Goal: Task Accomplishment & Management: Complete application form

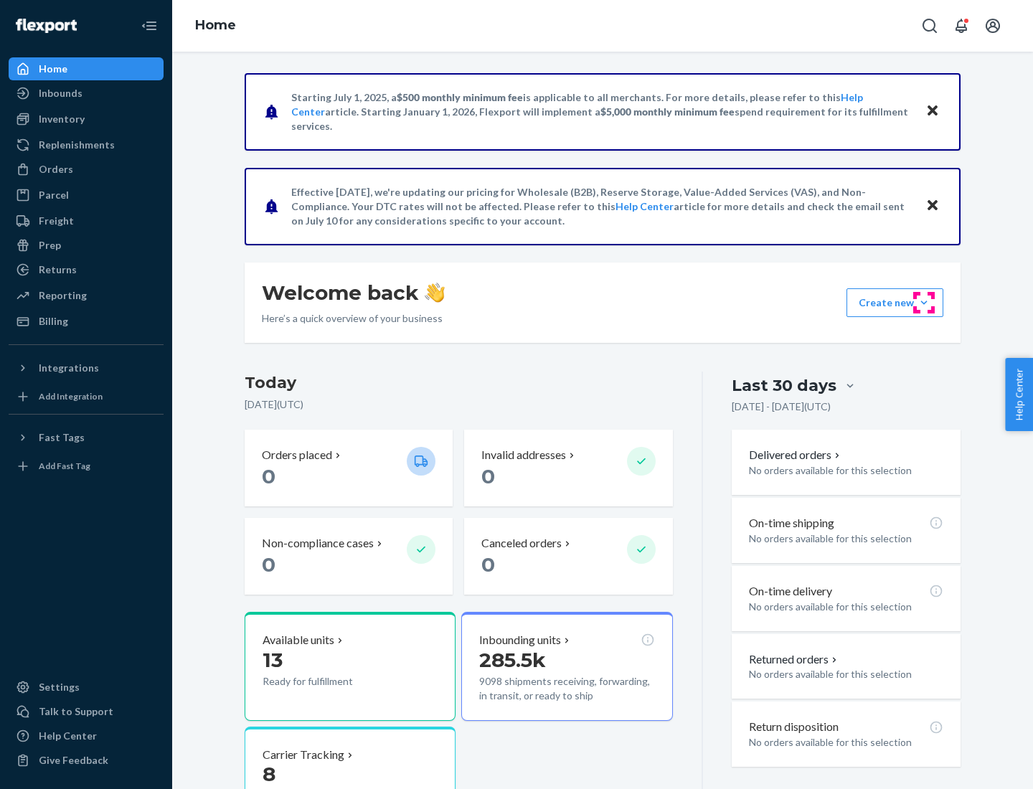
click at [924, 303] on button "Create new Create new inbound Create new order Create new product" at bounding box center [894, 302] width 97 height 29
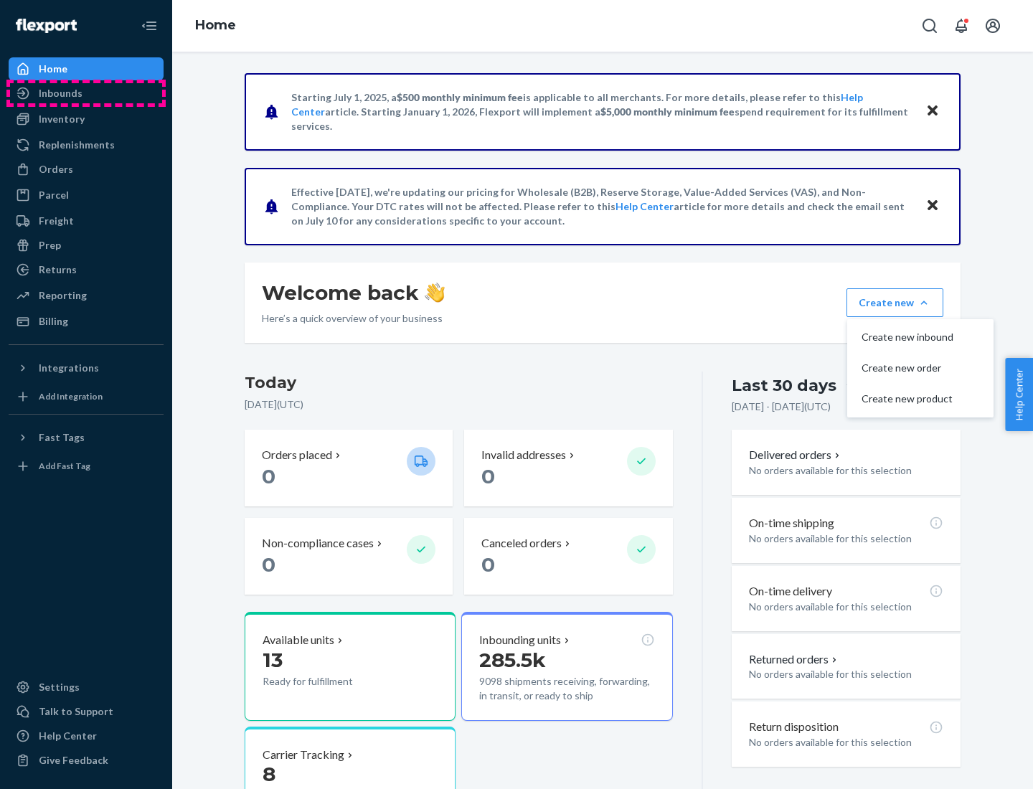
click at [86, 93] on div "Inbounds" at bounding box center [86, 93] width 152 height 20
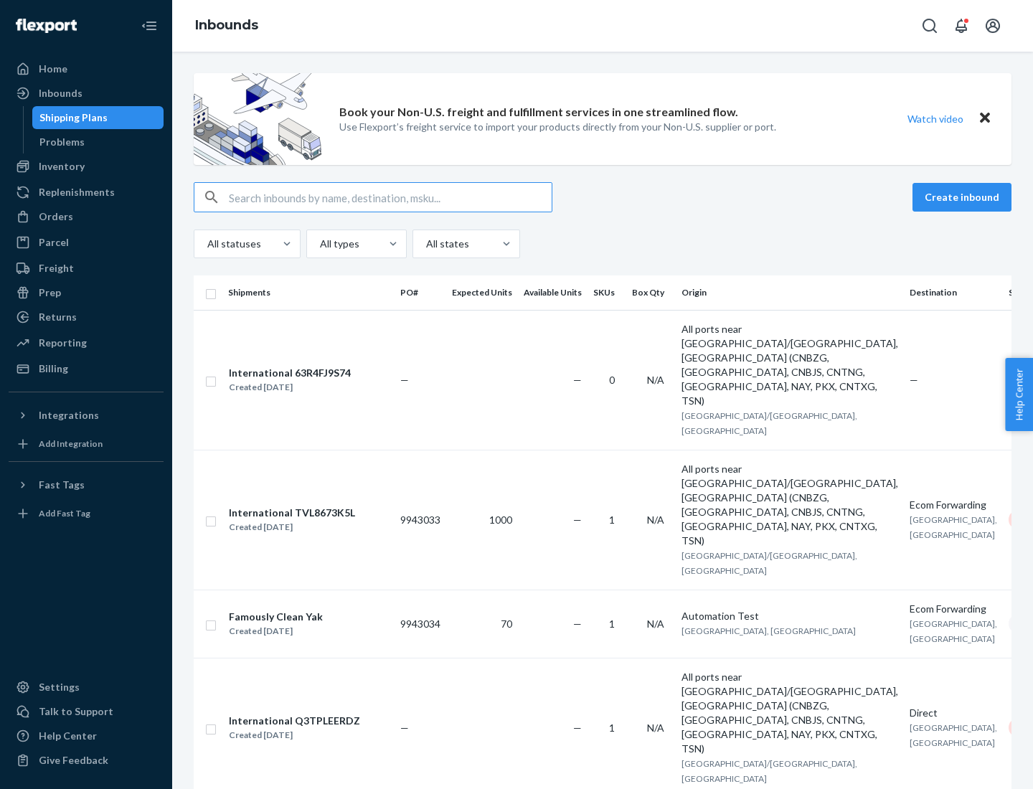
click at [964, 197] on button "Create inbound" at bounding box center [961, 197] width 99 height 29
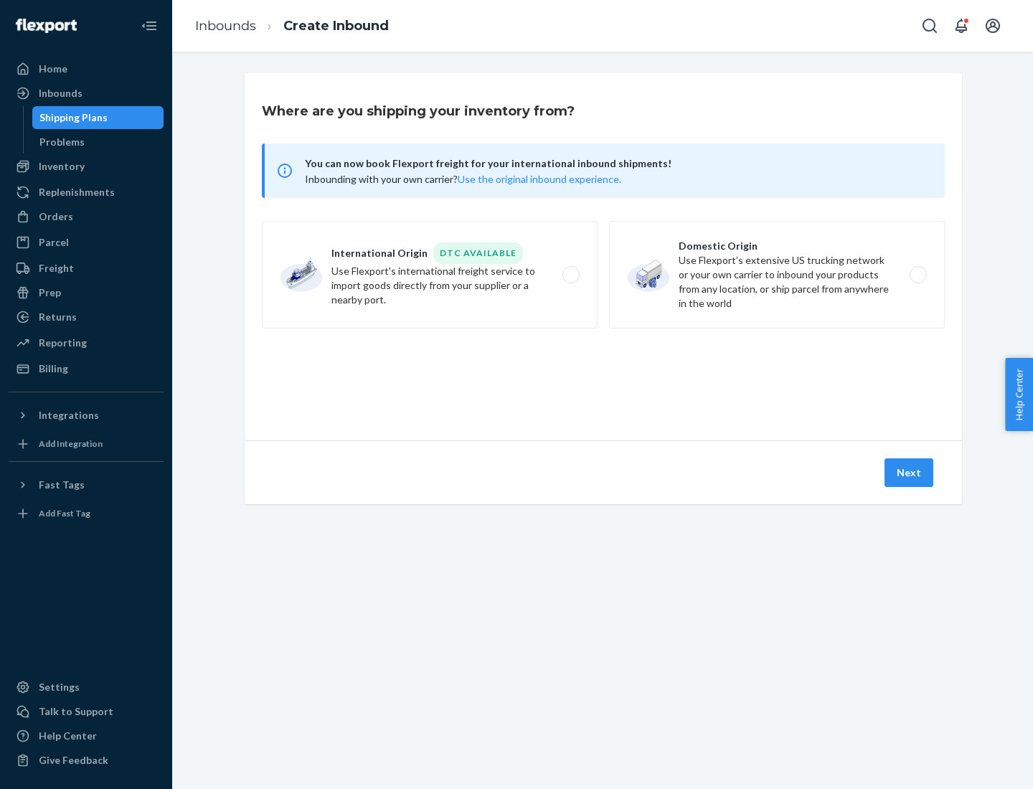
click at [777, 275] on label "Domestic Origin Use Flexport’s extensive US trucking network or your own carrie…" at bounding box center [777, 275] width 336 height 108
click at [917, 275] on input "Domestic Origin Use Flexport’s extensive US trucking network or your own carrie…" at bounding box center [921, 274] width 9 height 9
radio input "true"
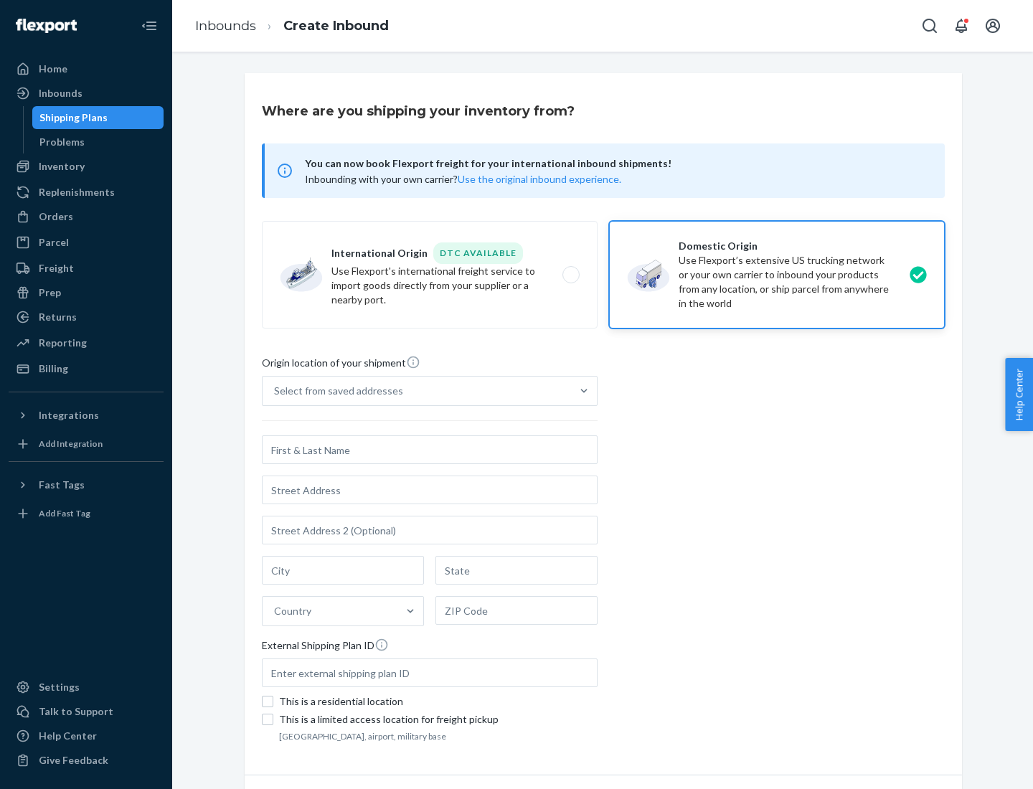
click at [335, 391] on div "Select from saved addresses" at bounding box center [338, 391] width 129 height 14
click at [275, 391] on input "Select from saved addresses" at bounding box center [274, 391] width 1 height 14
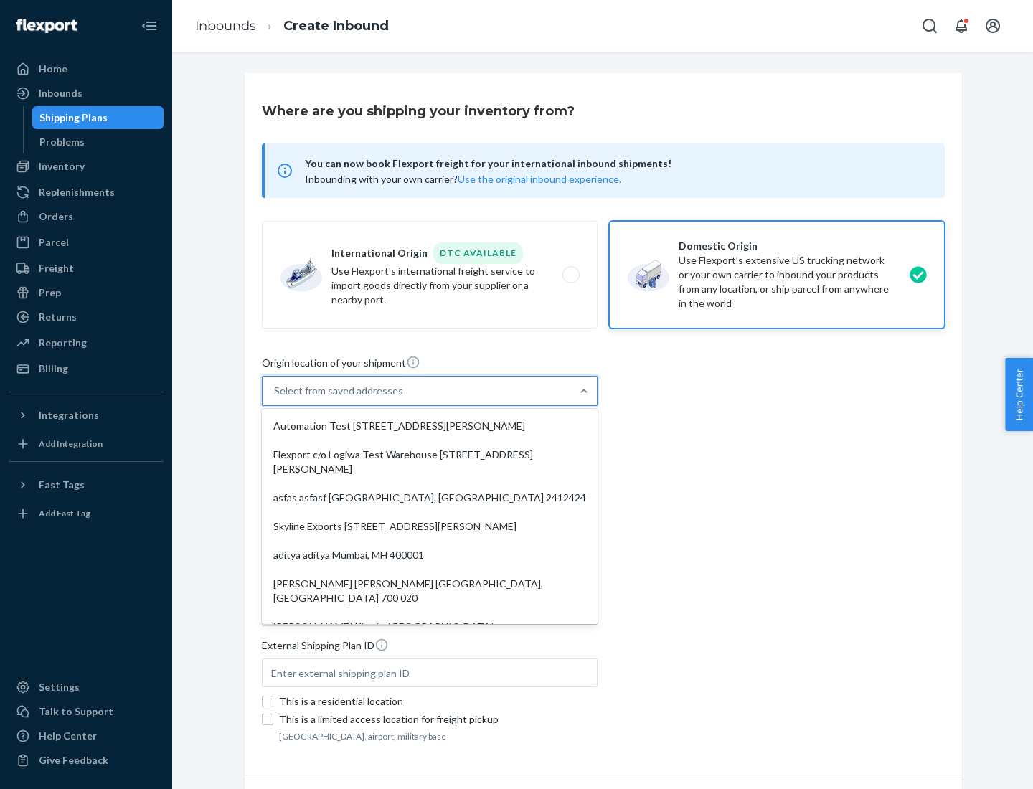
scroll to position [6, 0]
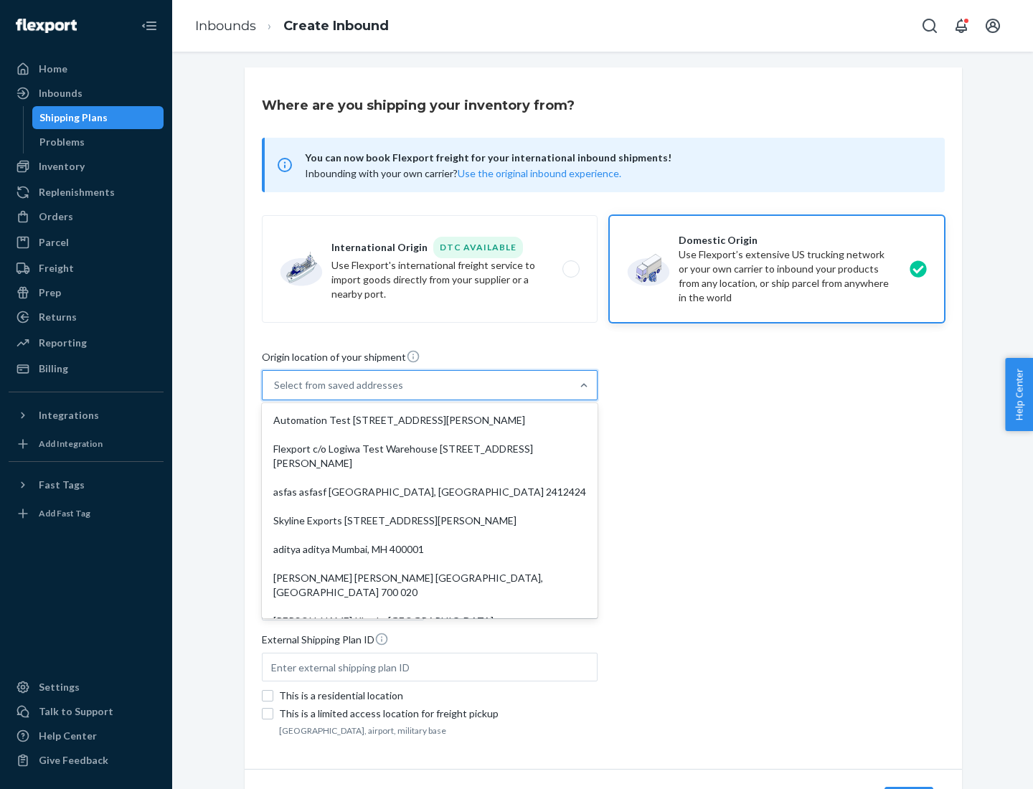
click at [430, 420] on div "Automation Test [STREET_ADDRESS][PERSON_NAME]" at bounding box center [430, 420] width 330 height 29
click at [275, 392] on input "option Automation Test [STREET_ADDRESS][PERSON_NAME]. 9 results available. Use …" at bounding box center [274, 385] width 1 height 14
type input "Automation Test"
type input "[STREET_ADDRESS][PERSON_NAME]"
type input "9th Floor"
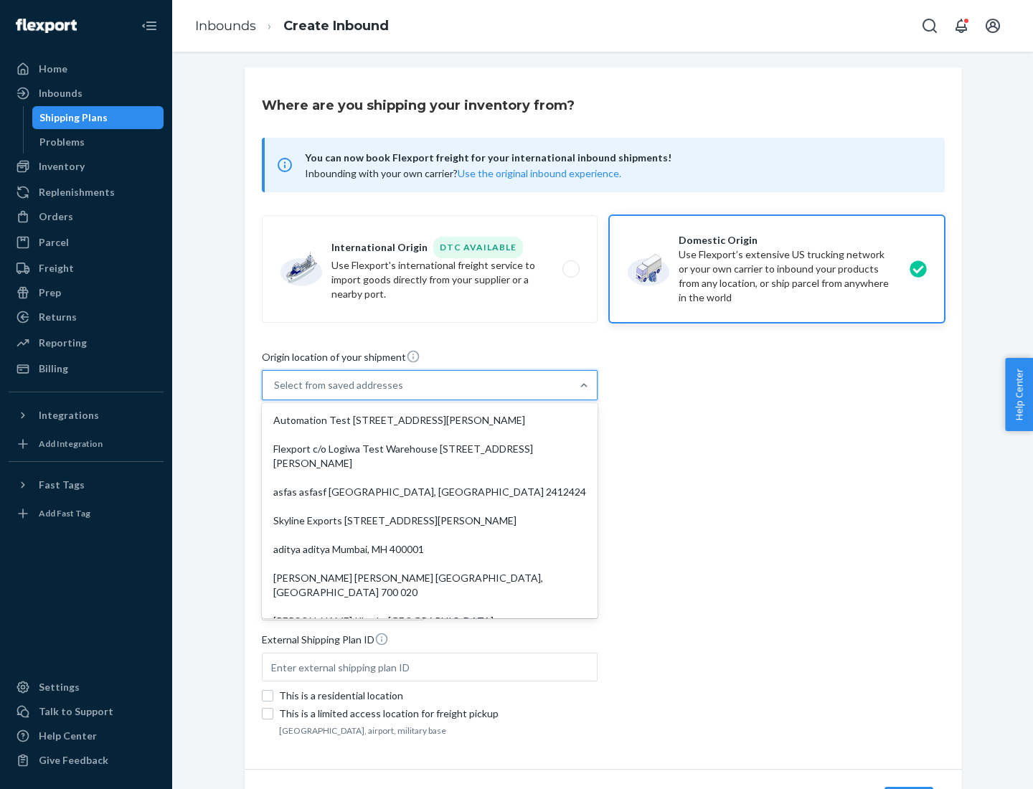
type input "[GEOGRAPHIC_DATA]"
type input "CA"
type input "94104"
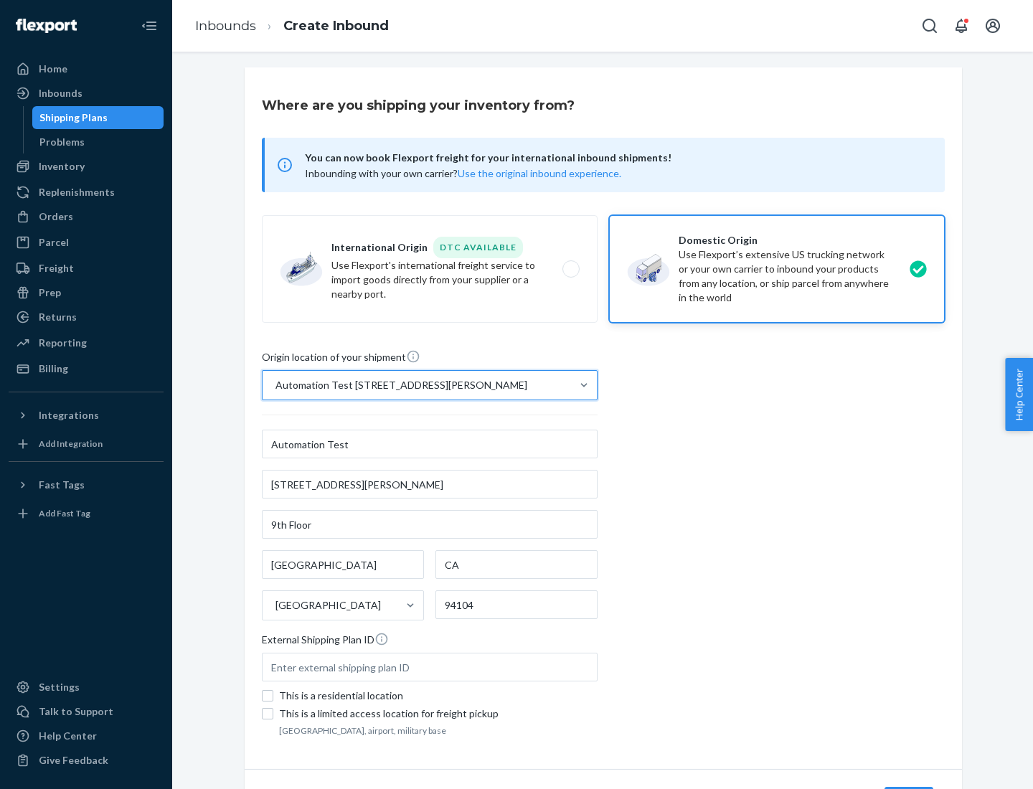
scroll to position [84, 0]
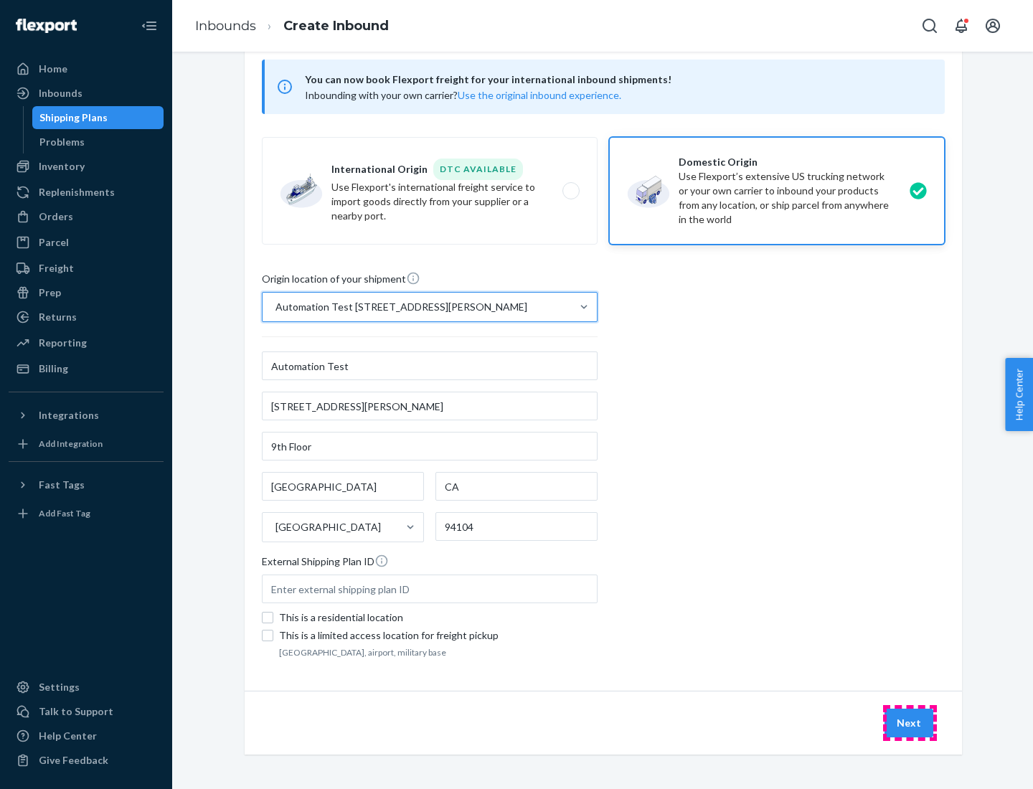
click at [909, 723] on button "Next" at bounding box center [908, 723] width 49 height 29
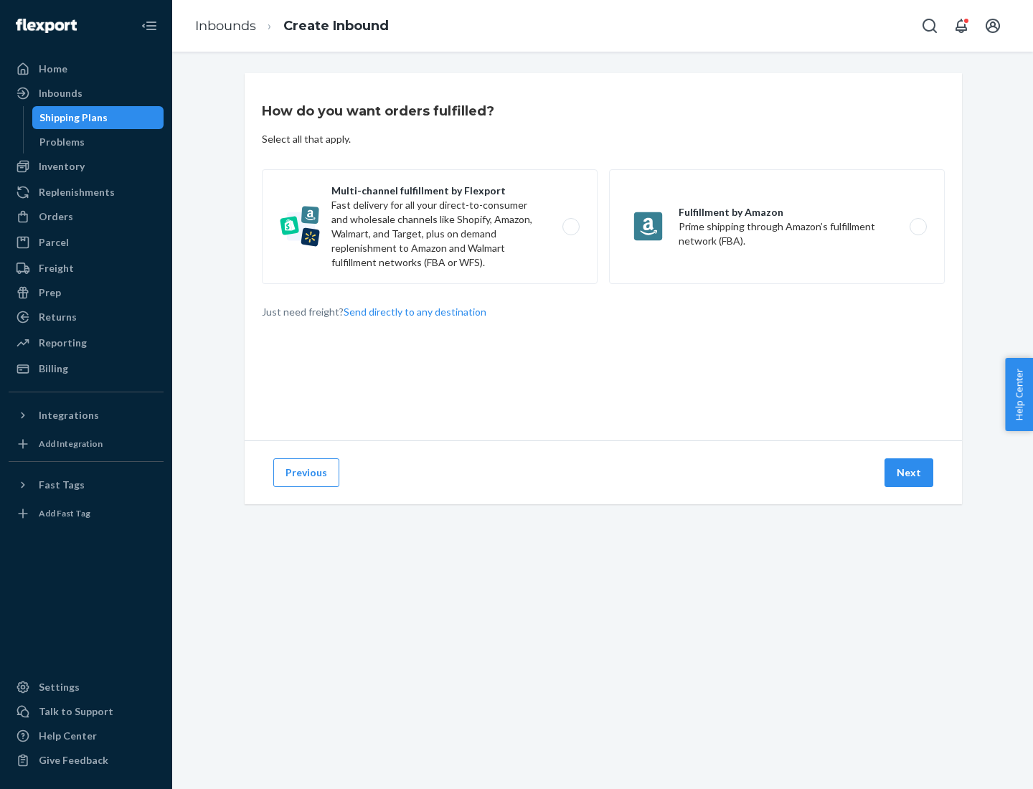
click at [430, 227] on label "Multi-channel fulfillment by Flexport Fast delivery for all your direct-to-cons…" at bounding box center [430, 226] width 336 height 115
click at [570, 227] on input "Multi-channel fulfillment by Flexport Fast delivery for all your direct-to-cons…" at bounding box center [574, 226] width 9 height 9
radio input "true"
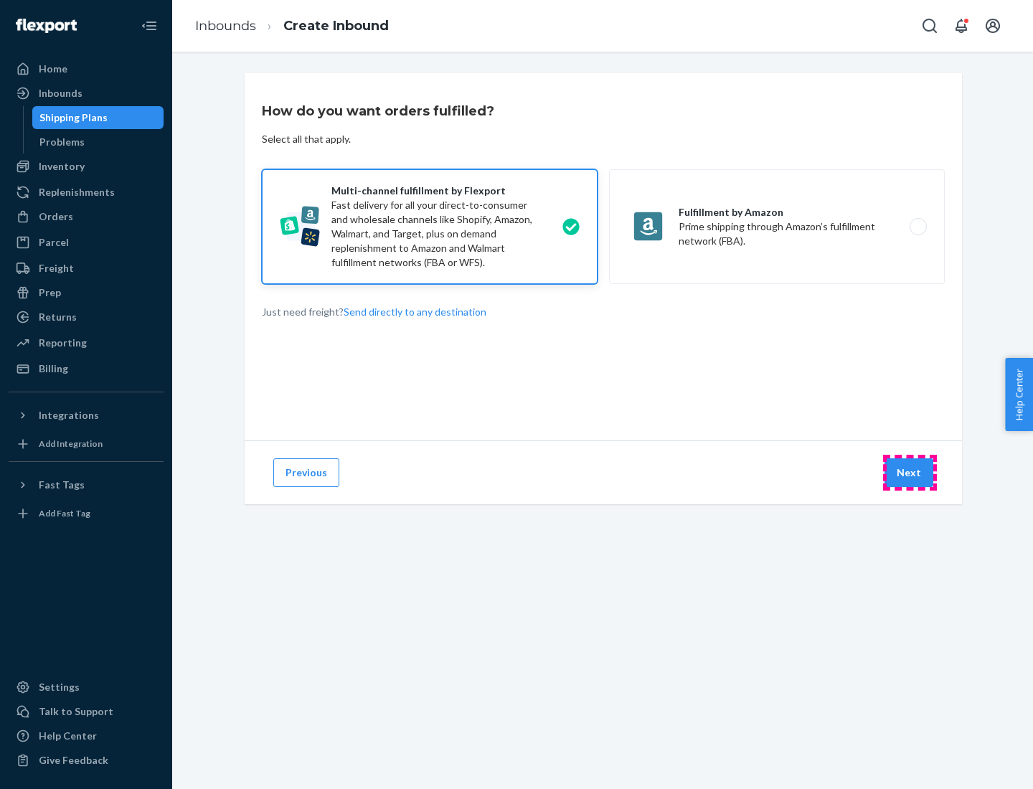
click at [909, 473] on button "Next" at bounding box center [908, 472] width 49 height 29
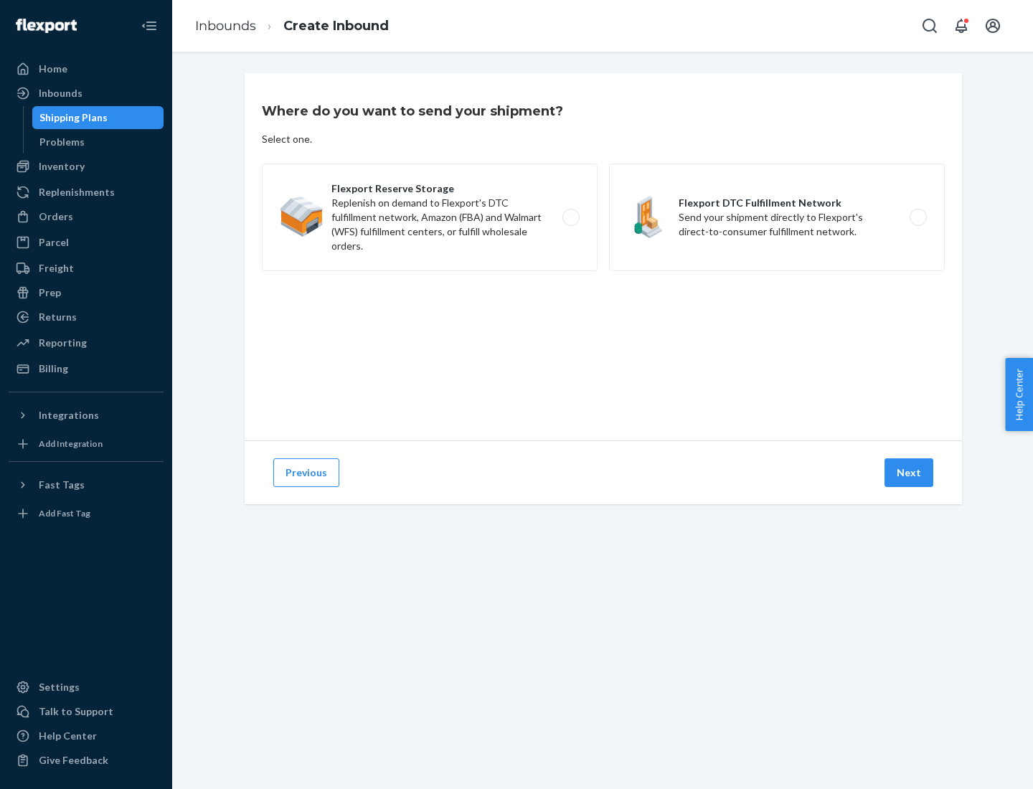
click at [777, 217] on label "Flexport DTC Fulfillment Network Send your shipment directly to Flexport's dire…" at bounding box center [777, 218] width 336 height 108
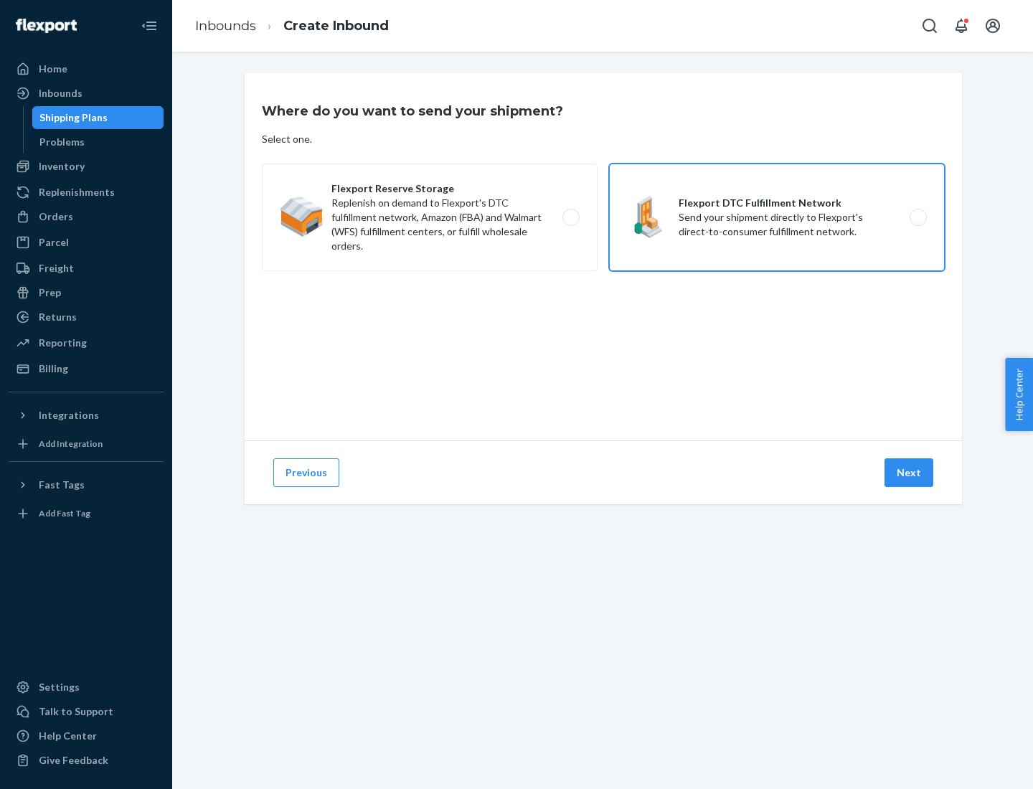
click at [917, 217] on input "Flexport DTC Fulfillment Network Send your shipment directly to Flexport's dire…" at bounding box center [921, 217] width 9 height 9
radio input "true"
click at [909, 473] on button "Next" at bounding box center [908, 472] width 49 height 29
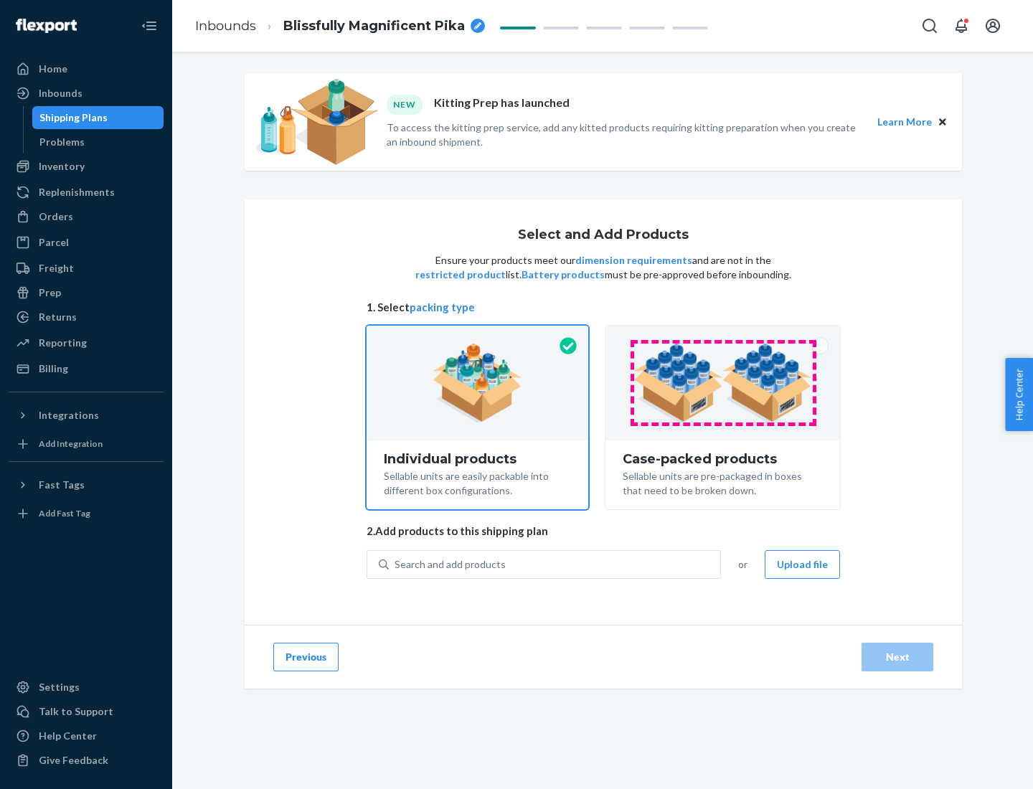
click at [723, 383] on img at bounding box center [722, 383] width 179 height 79
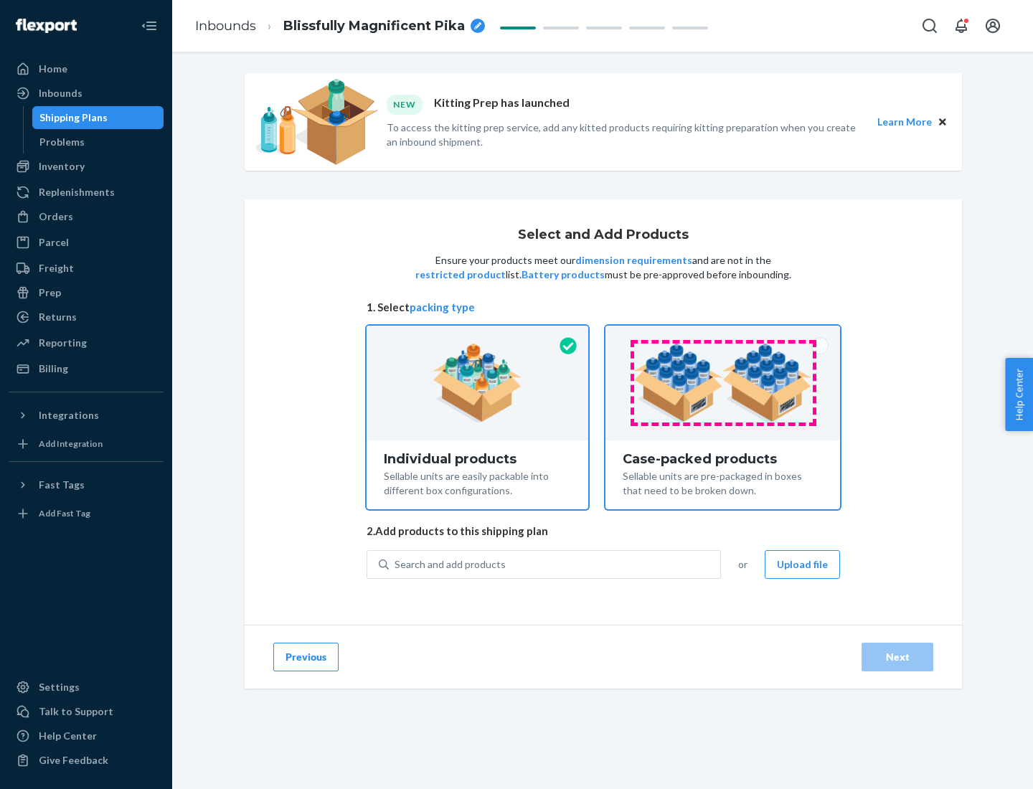
click at [723, 335] on input "Case-packed products Sellable units are pre-packaged in boxes that need to be b…" at bounding box center [722, 330] width 9 height 9
radio input "true"
radio input "false"
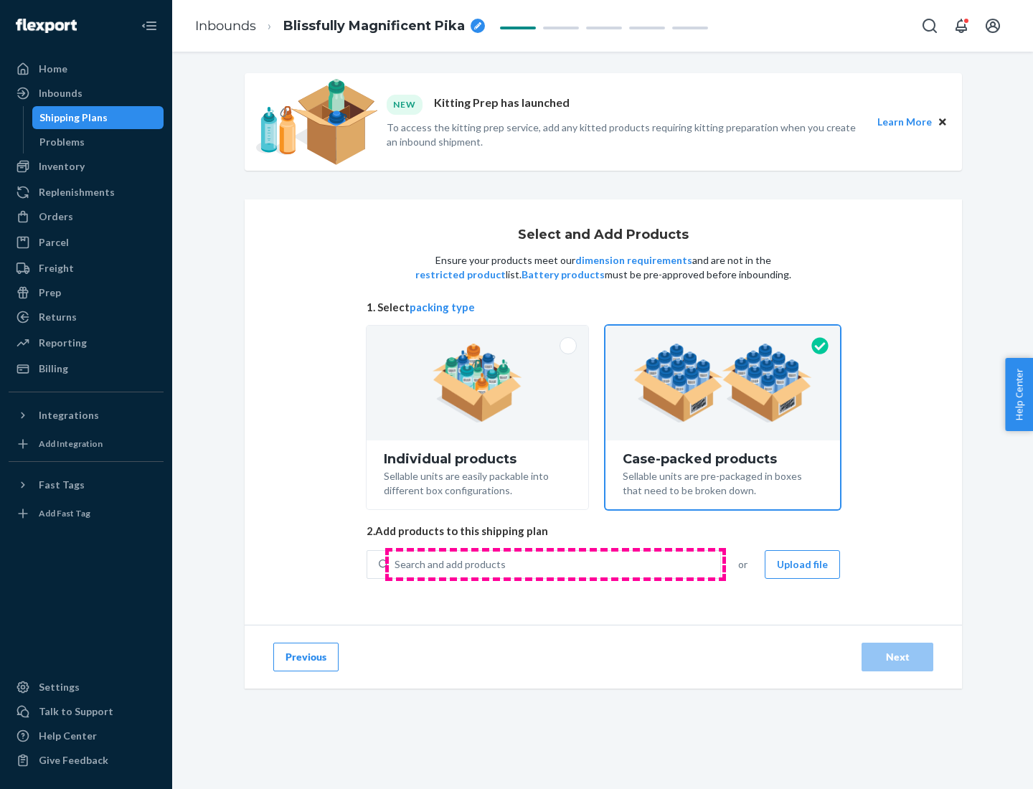
click at [555, 564] on div "Search and add products" at bounding box center [554, 565] width 331 height 26
click at [396, 564] on input "Search and add products" at bounding box center [394, 564] width 1 height 14
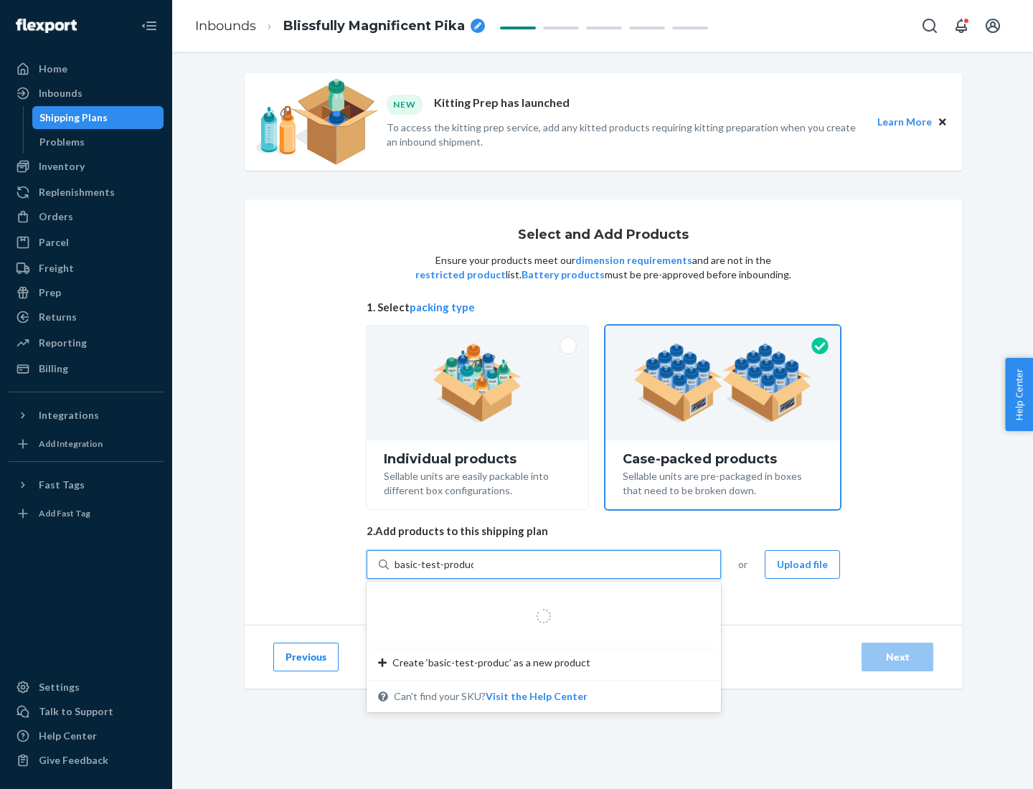
type input "basic-test-product-1"
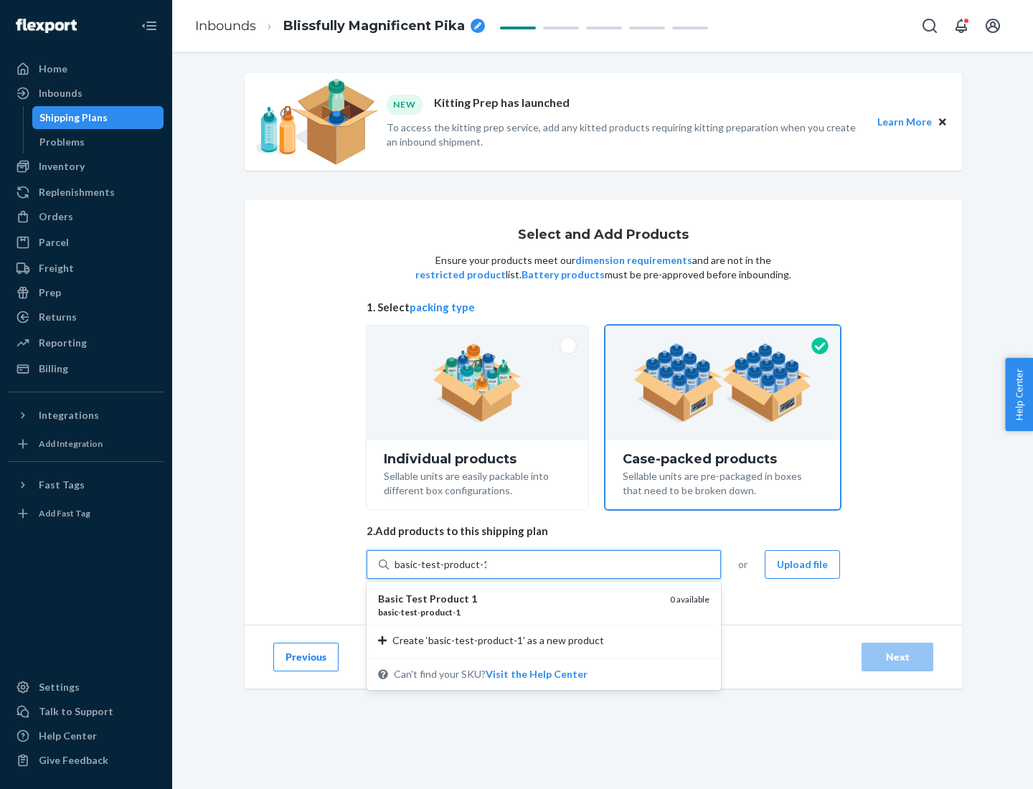
click at [519, 612] on div "basic - test - product - 1" at bounding box center [518, 612] width 280 height 12
click at [486, 572] on input "basic-test-product-1" at bounding box center [440, 564] width 92 height 14
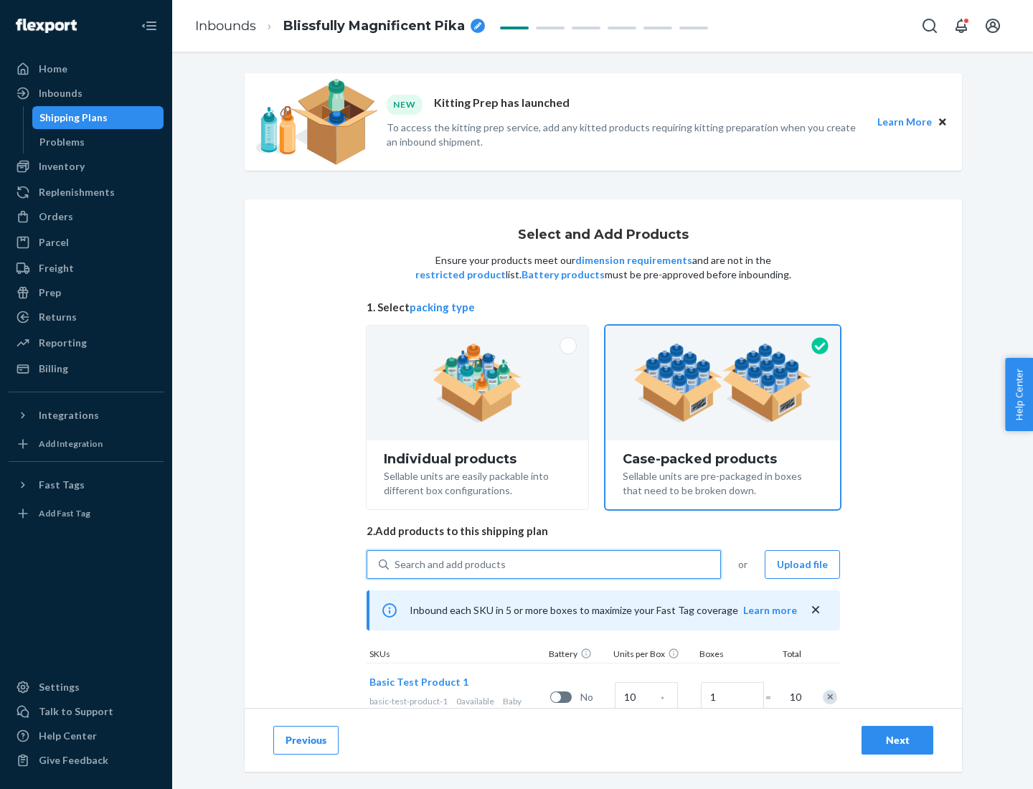
scroll to position [52, 0]
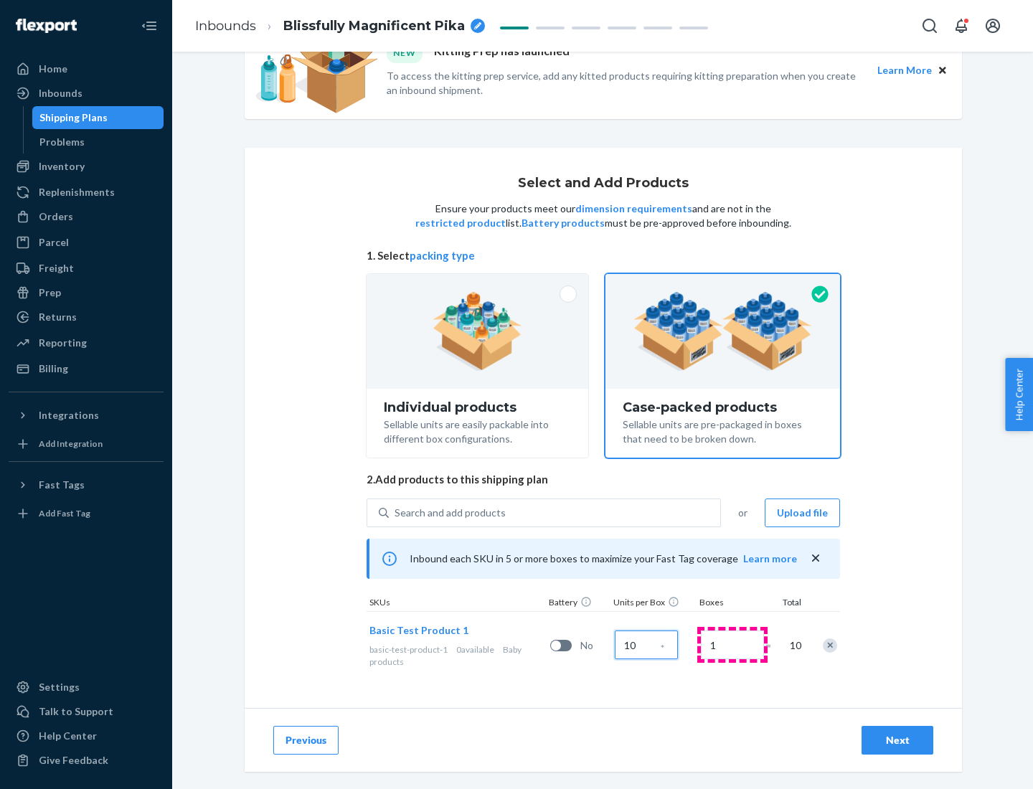
type input "10"
type input "7"
click at [897, 740] on div "Next" at bounding box center [897, 740] width 47 height 14
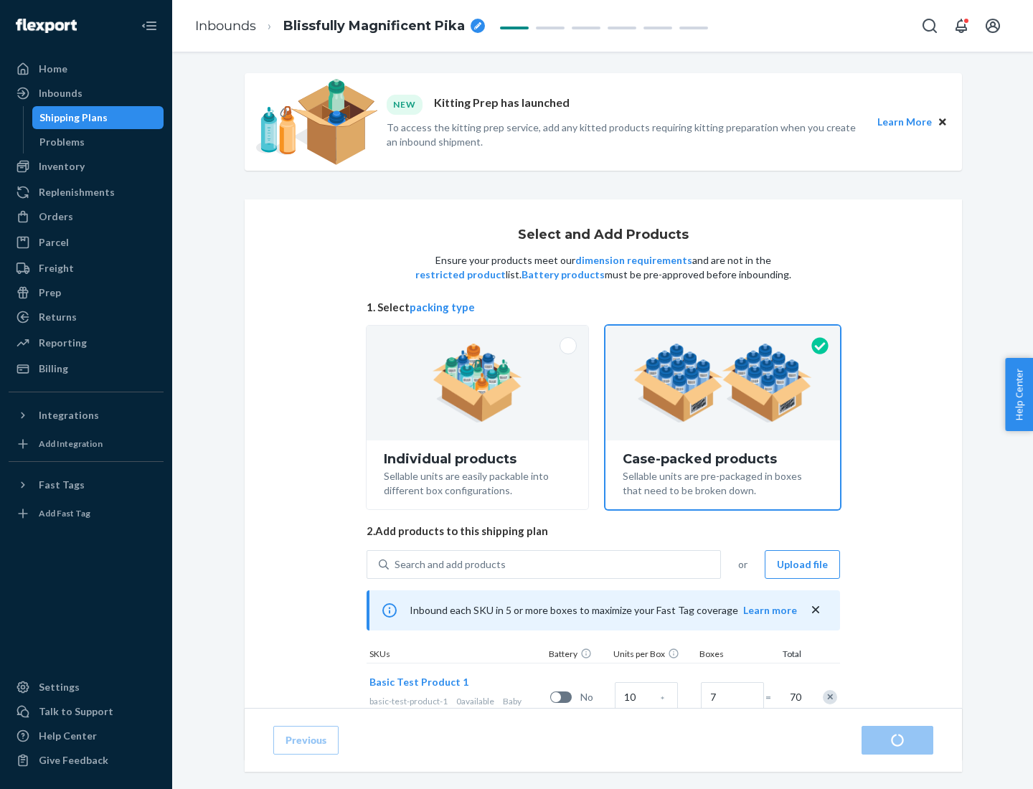
radio input "true"
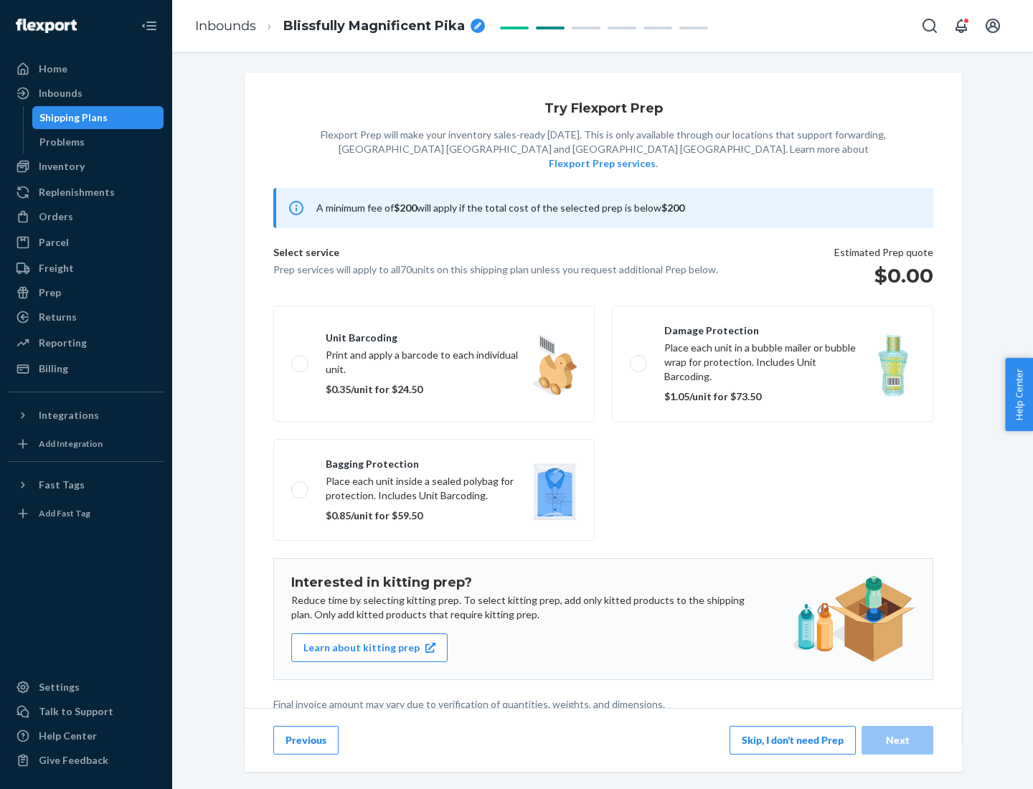
scroll to position [4, 0]
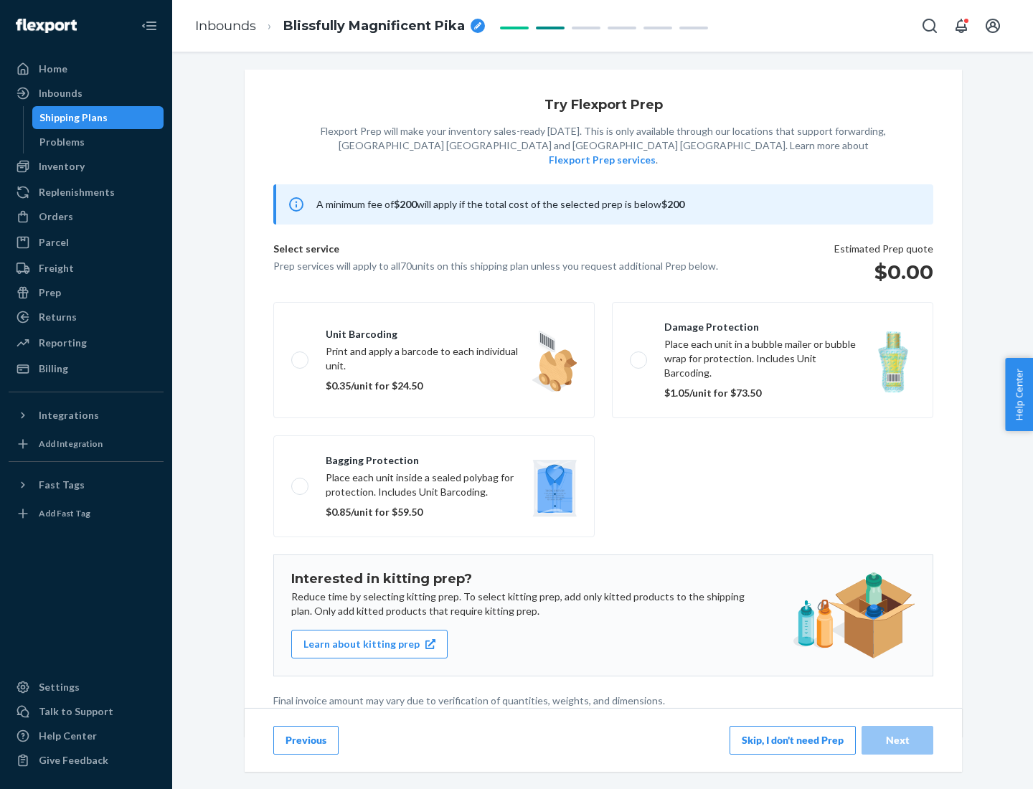
click at [434, 457] on label "Bagging protection Place each unit inside a sealed polybag for protection. Incl…" at bounding box center [433, 486] width 321 height 102
click at [301, 481] on input "Bagging protection Place each unit inside a sealed polybag for protection. Incl…" at bounding box center [295, 485] width 9 height 9
checkbox input "true"
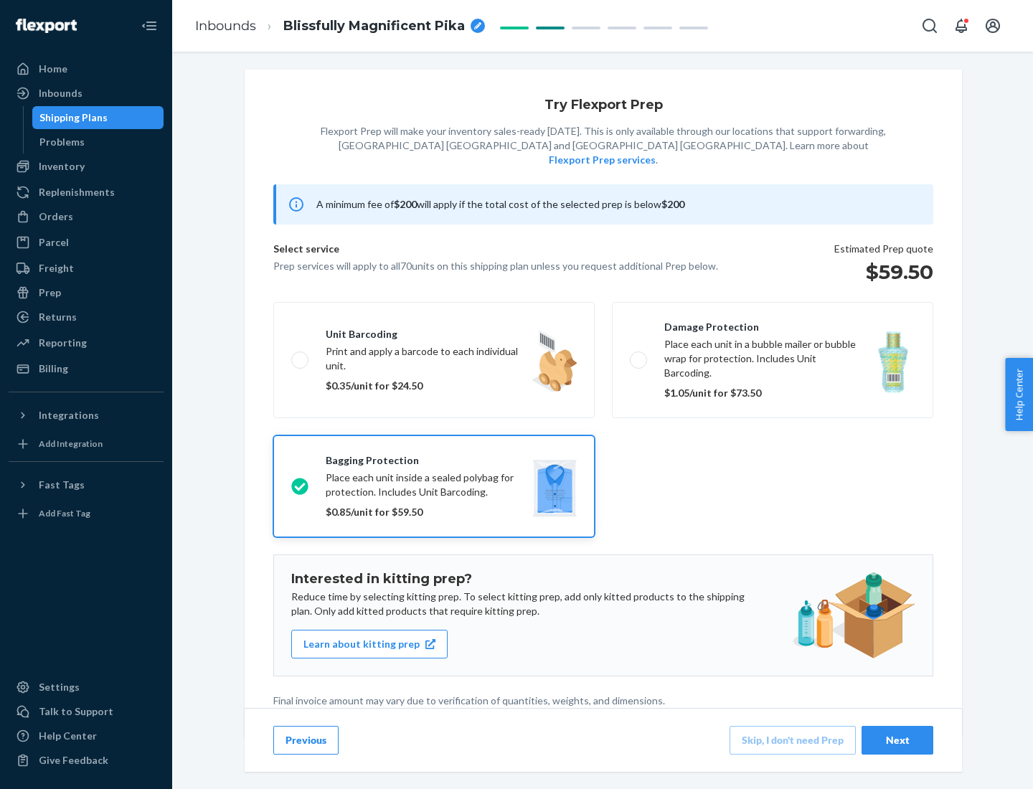
click at [897, 739] on div "Next" at bounding box center [897, 740] width 47 height 14
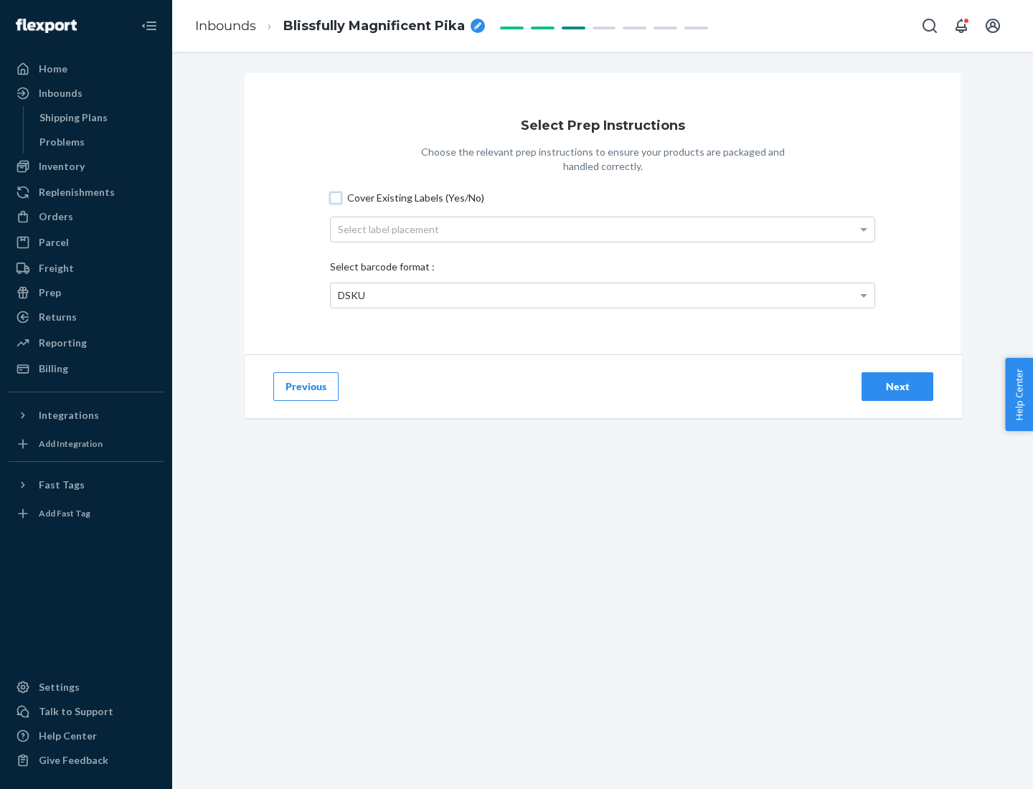
click at [336, 197] on input "Cover Existing Labels (Yes/No)" at bounding box center [335, 197] width 11 height 11
checkbox input "true"
click at [602, 229] on div "Select label placement" at bounding box center [603, 229] width 544 height 24
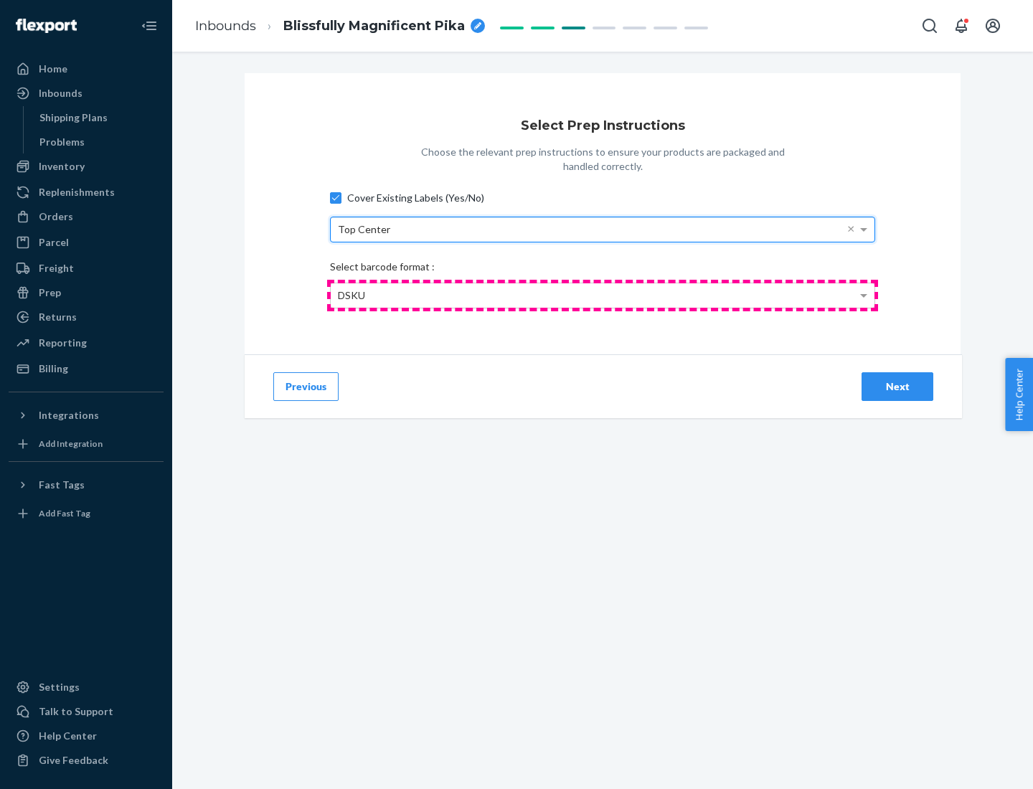
click at [602, 295] on div "DSKU" at bounding box center [603, 295] width 544 height 24
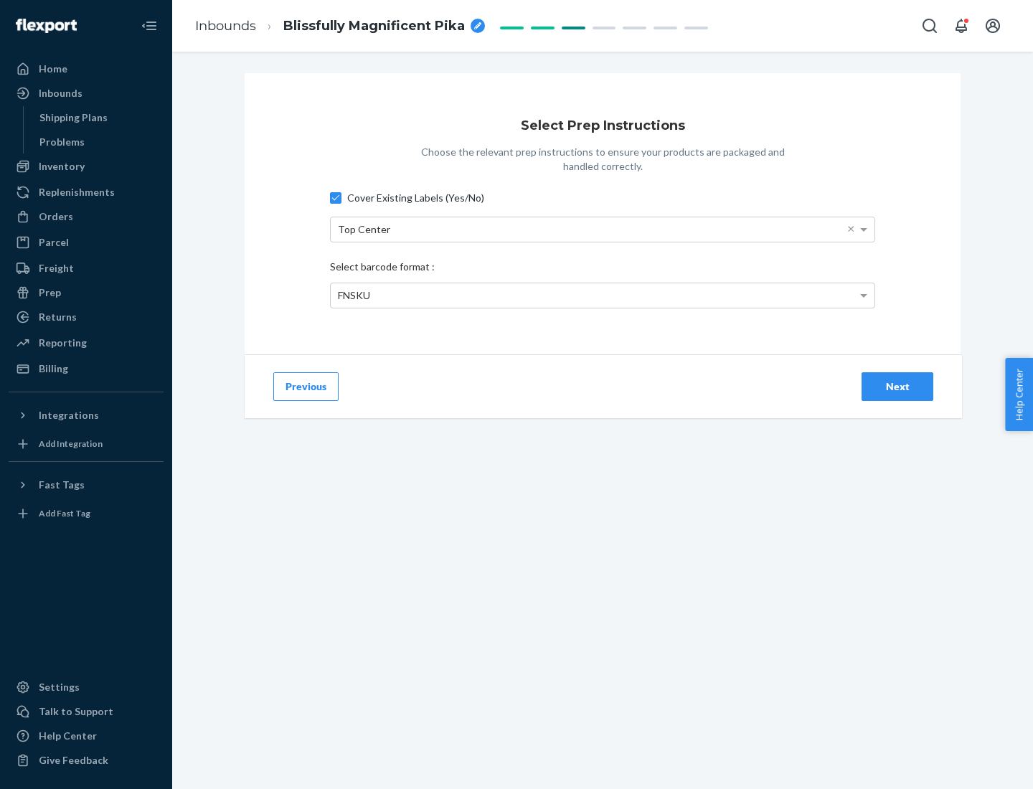
click at [897, 386] on div "Next" at bounding box center [897, 386] width 47 height 14
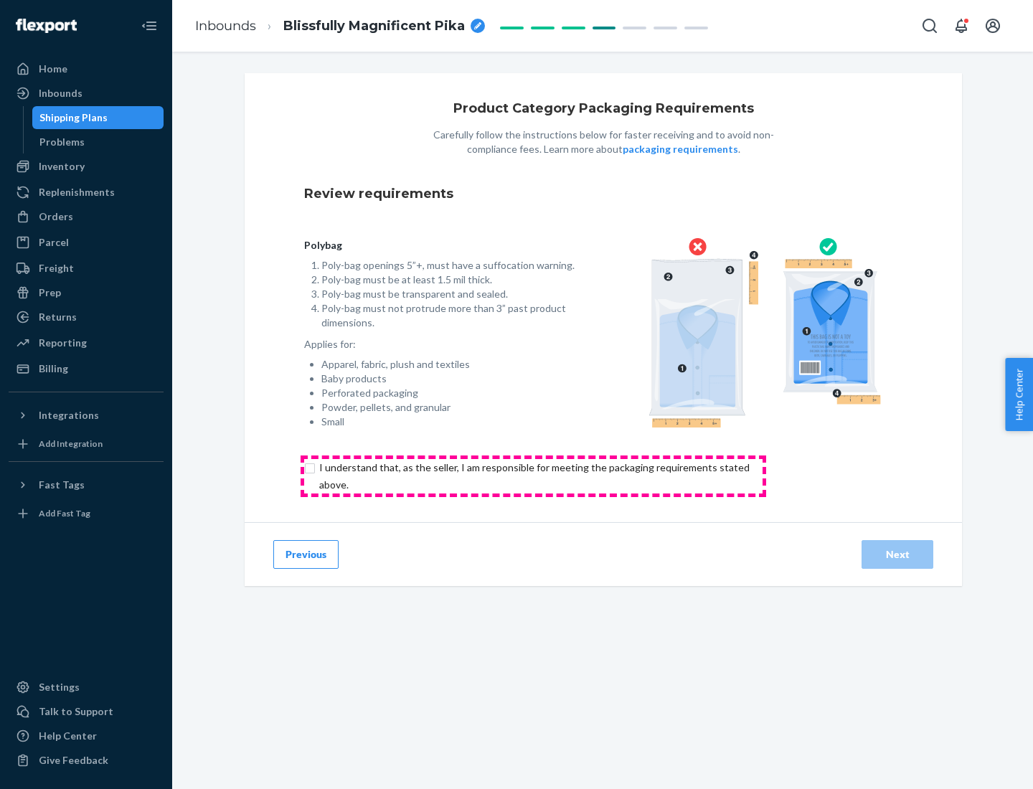
click at [533, 475] on input "checkbox" at bounding box center [542, 476] width 477 height 34
checkbox input "true"
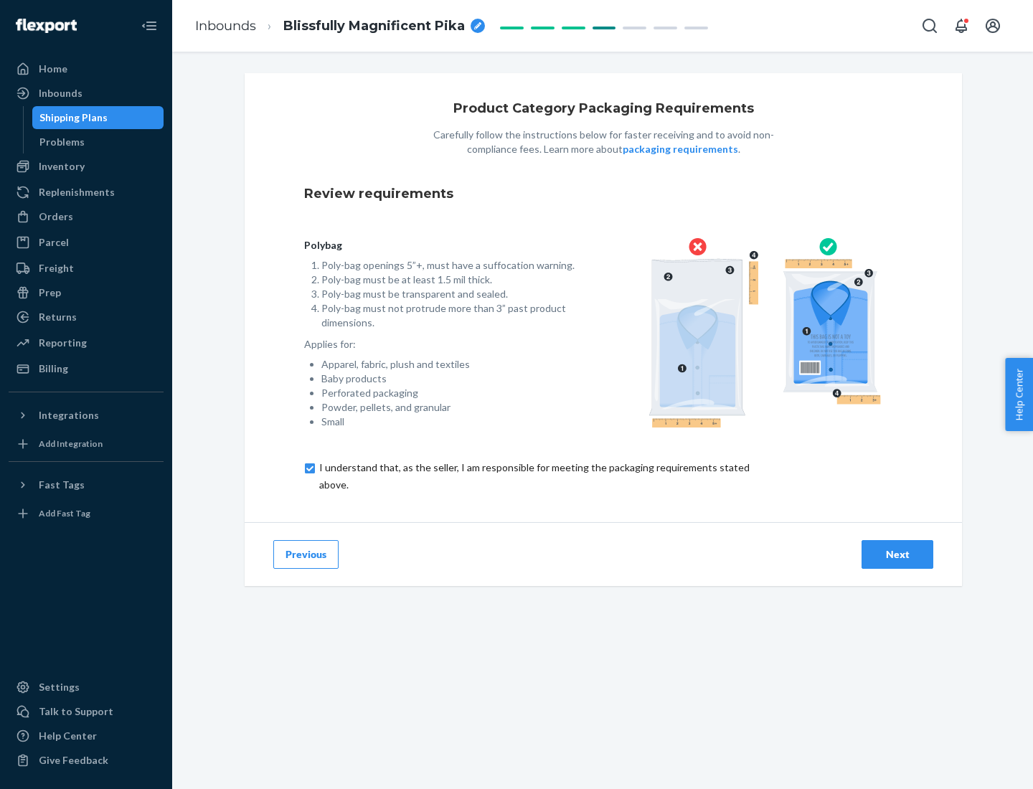
click at [897, 554] on div "Next" at bounding box center [897, 554] width 47 height 14
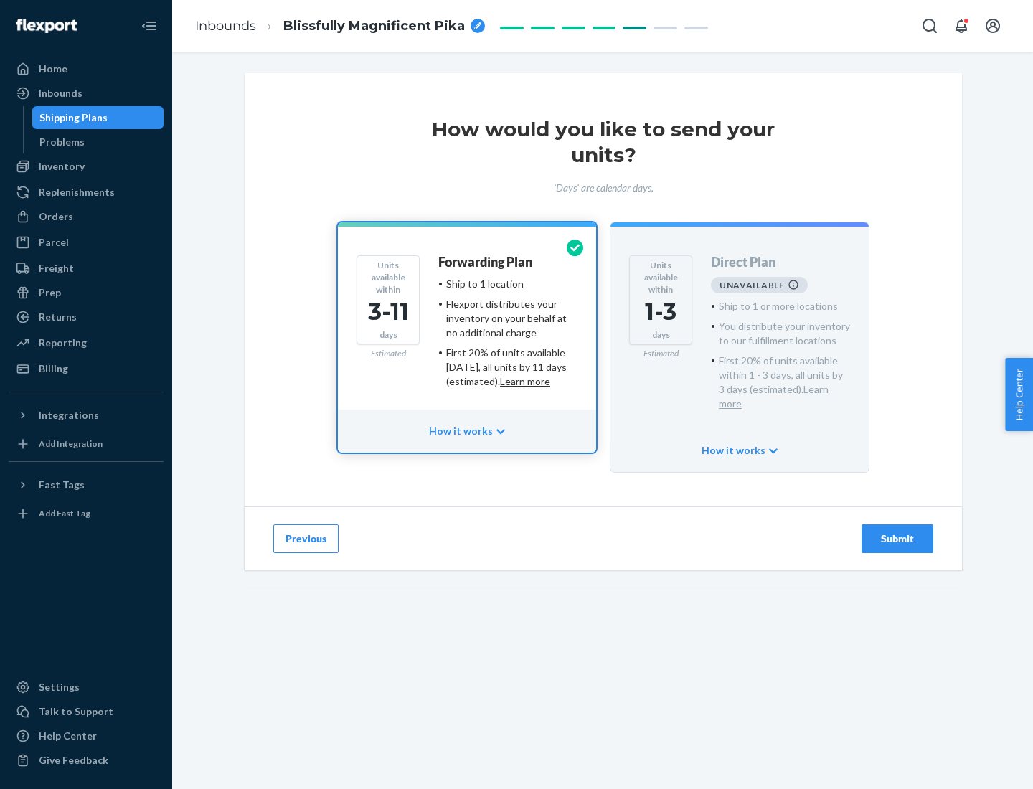
click at [486, 262] on h4 "Forwarding Plan" at bounding box center [485, 262] width 94 height 14
click at [897, 531] on div "Submit" at bounding box center [897, 538] width 47 height 14
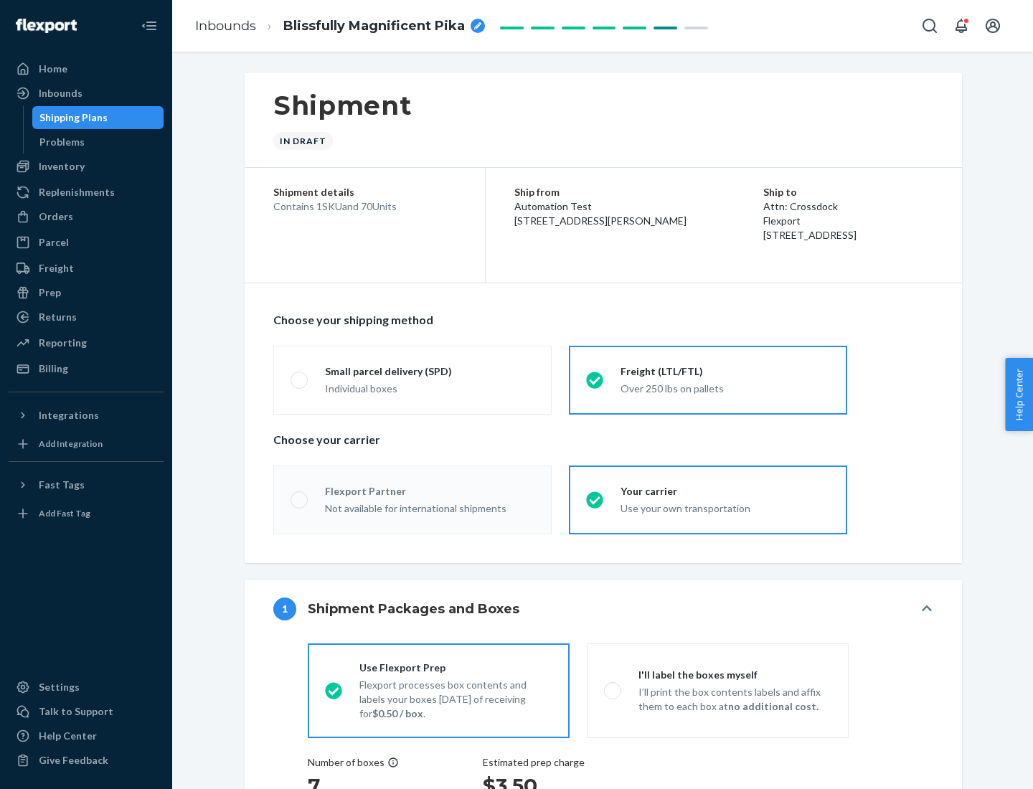
radio input "true"
radio input "false"
radio input "true"
radio input "false"
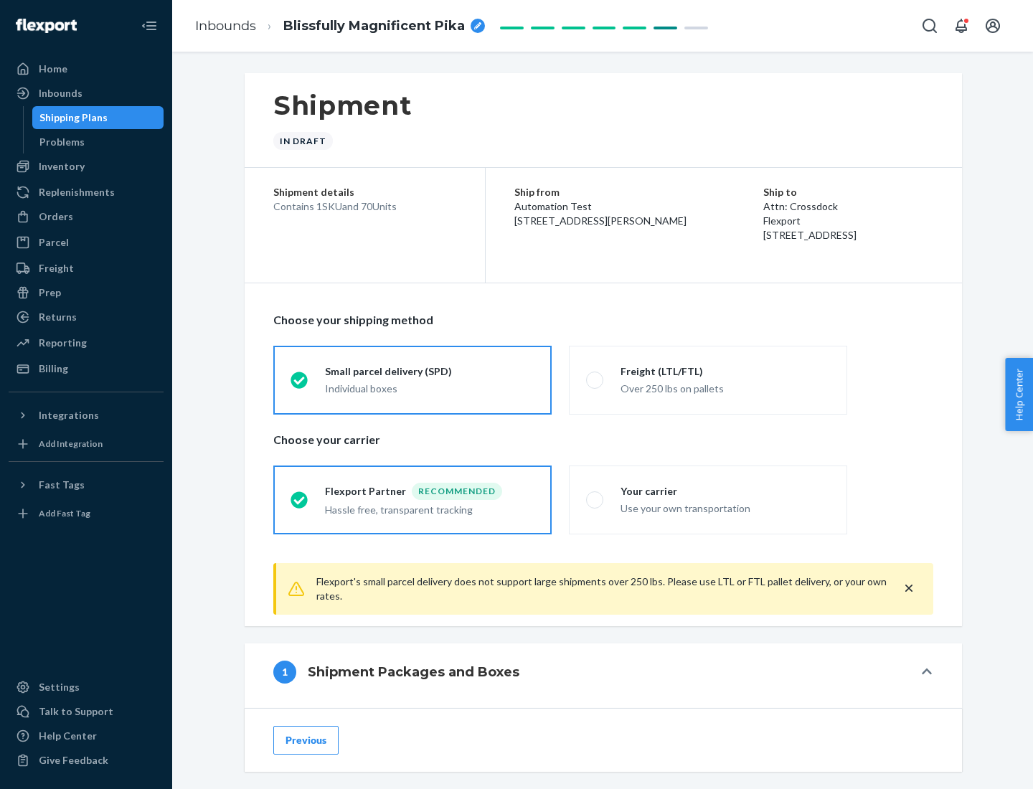
click at [708, 379] on div "Over 250 lbs on pallets" at bounding box center [724, 387] width 209 height 17
click at [595, 379] on input "Freight (LTL/FTL) Over 250 lbs on pallets" at bounding box center [590, 379] width 9 height 9
radio input "true"
radio input "false"
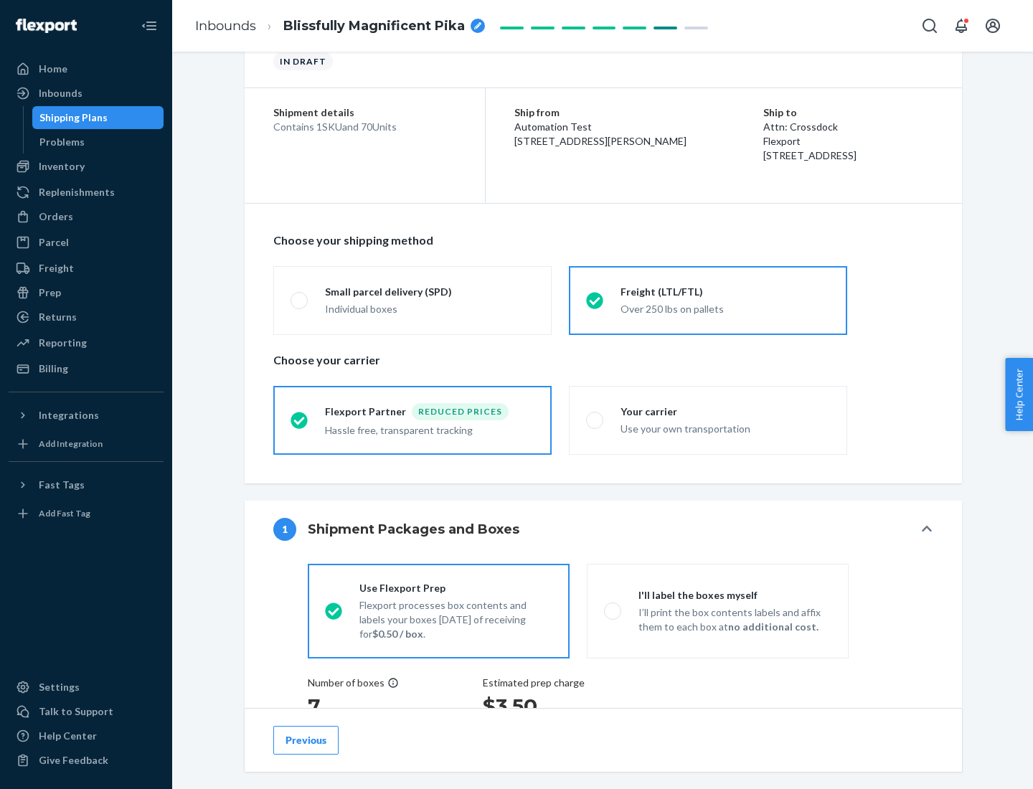
click at [412, 420] on div "Hassle free, transparent tracking" at bounding box center [429, 428] width 209 height 17
click at [300, 420] on input "Flexport Partner Reduced prices Hassle free, transparent tracking" at bounding box center [294, 419] width 9 height 9
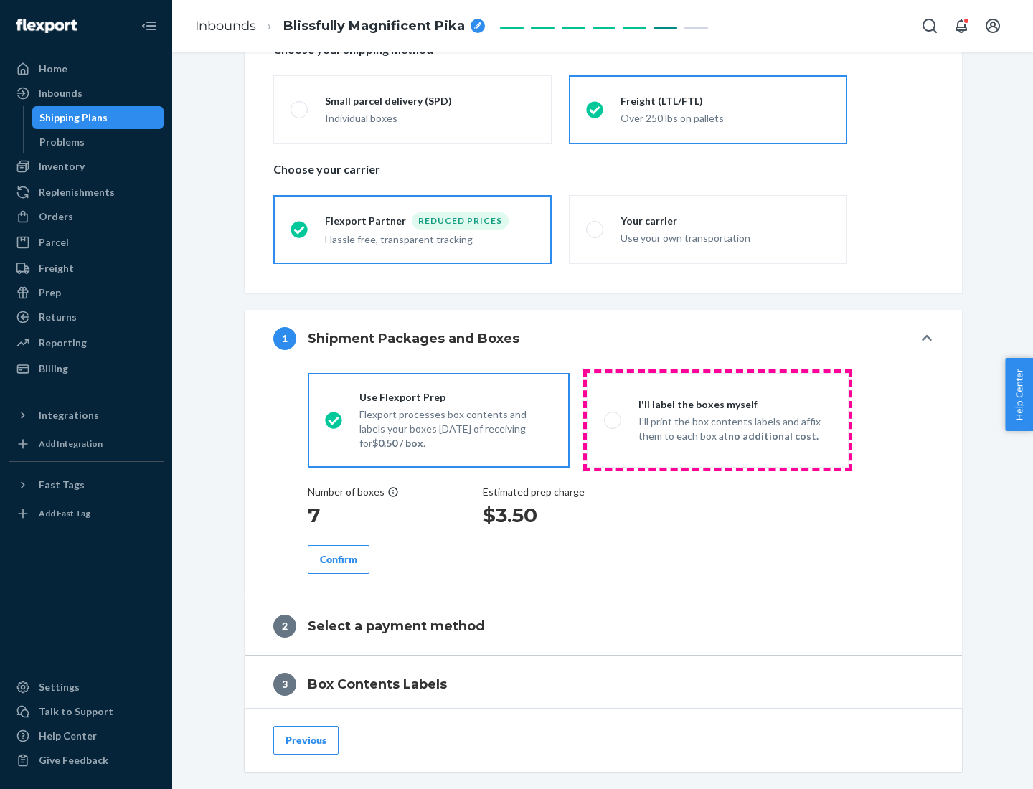
click at [717, 420] on p "I’ll print the box contents labels and affix them to each box at no additional …" at bounding box center [734, 429] width 193 height 29
click at [613, 420] on input "I'll label the boxes myself I’ll print the box contents labels and affix them t…" at bounding box center [608, 419] width 9 height 9
radio input "true"
radio input "false"
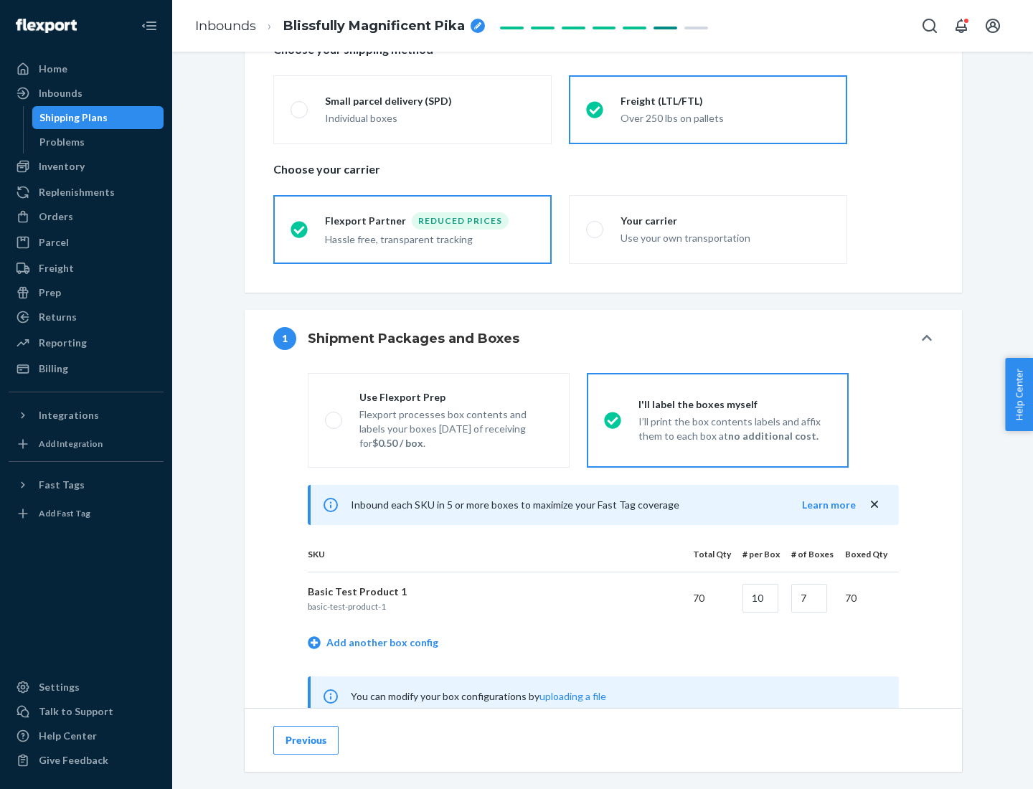
scroll to position [448, 0]
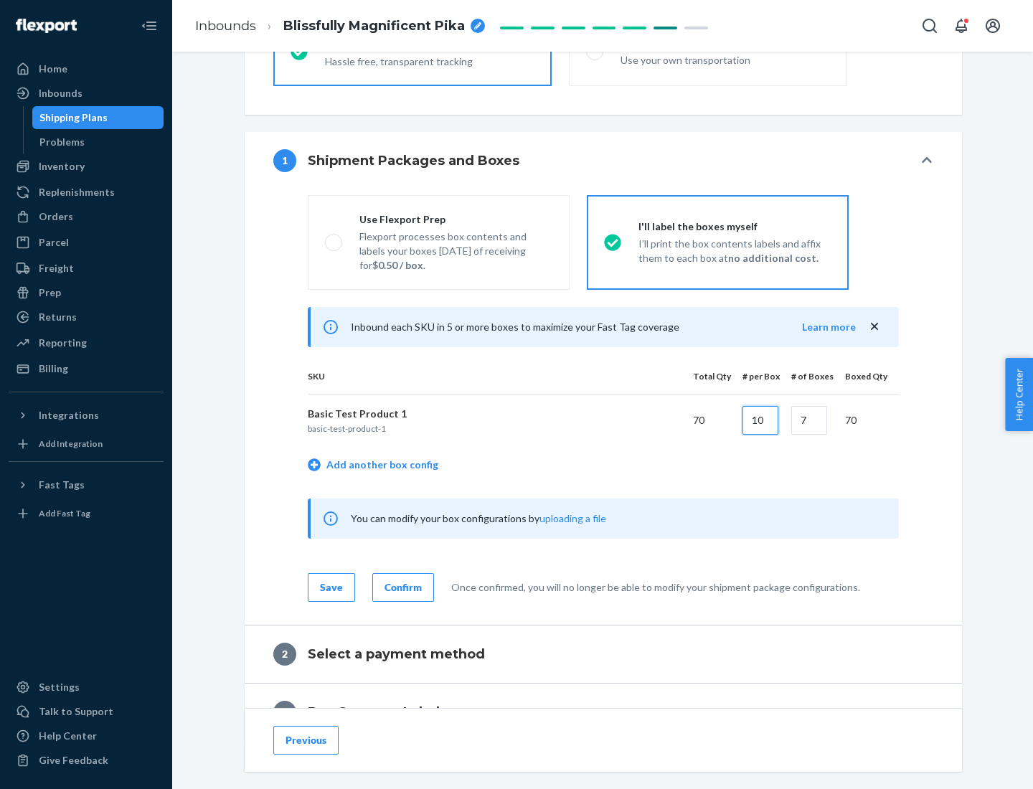
type input "10"
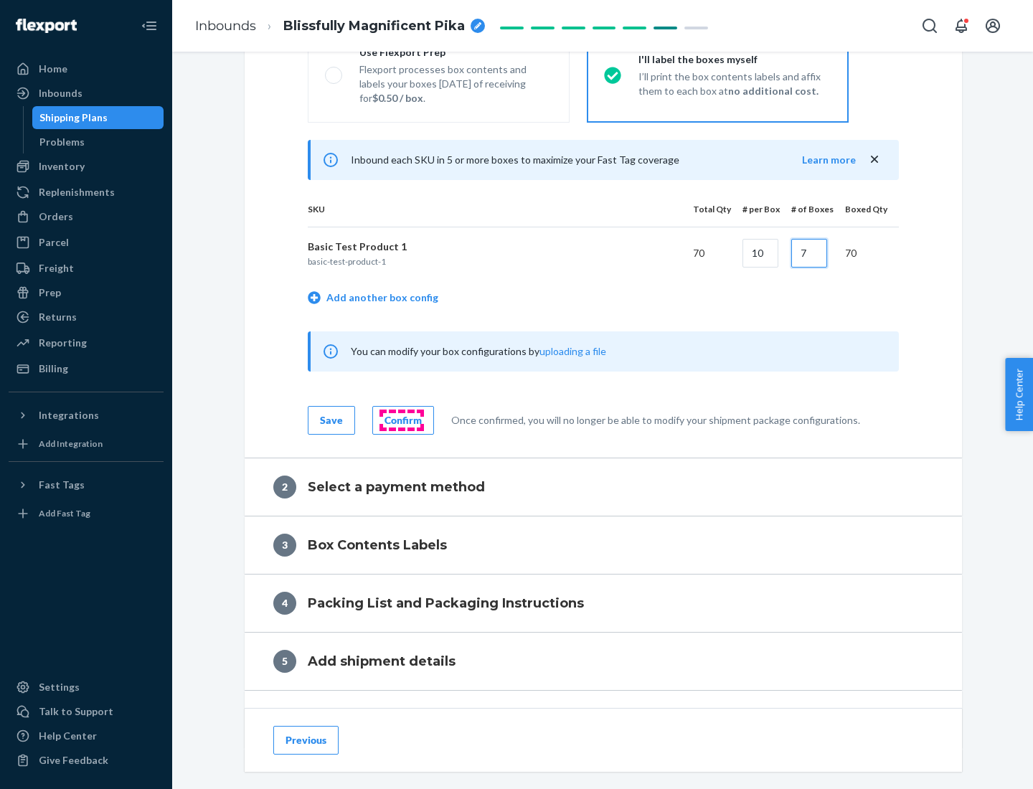
type input "7"
click at [401, 420] on div "Confirm" at bounding box center [402, 420] width 37 height 14
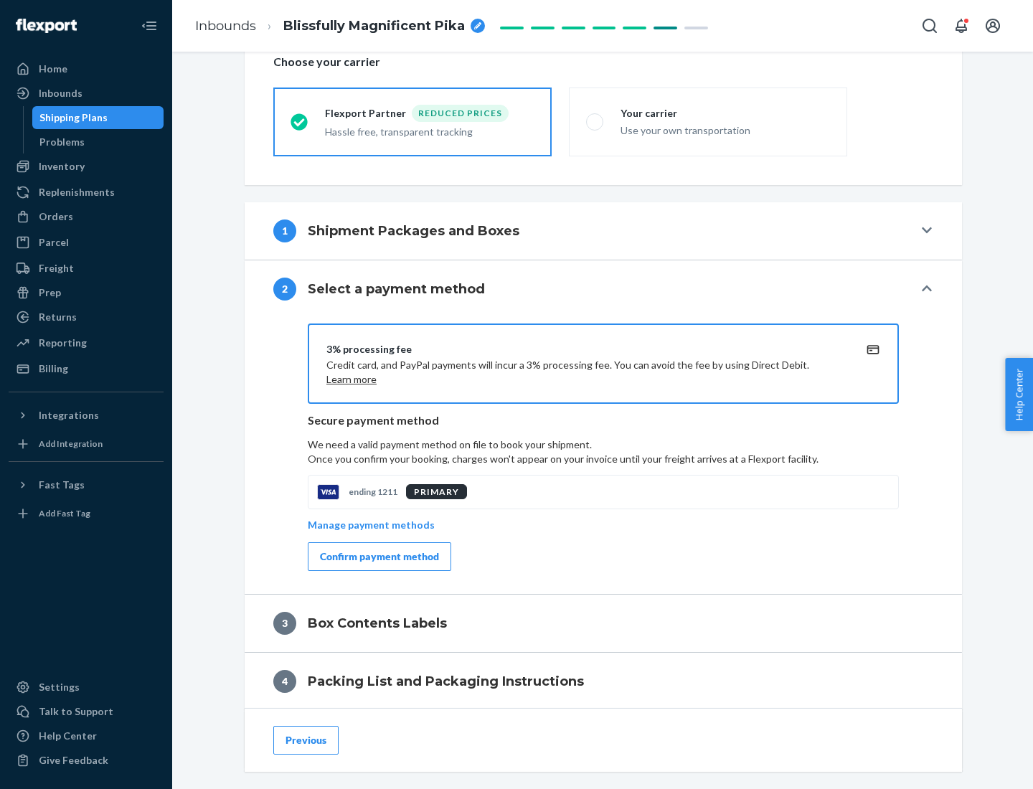
scroll to position [514, 0]
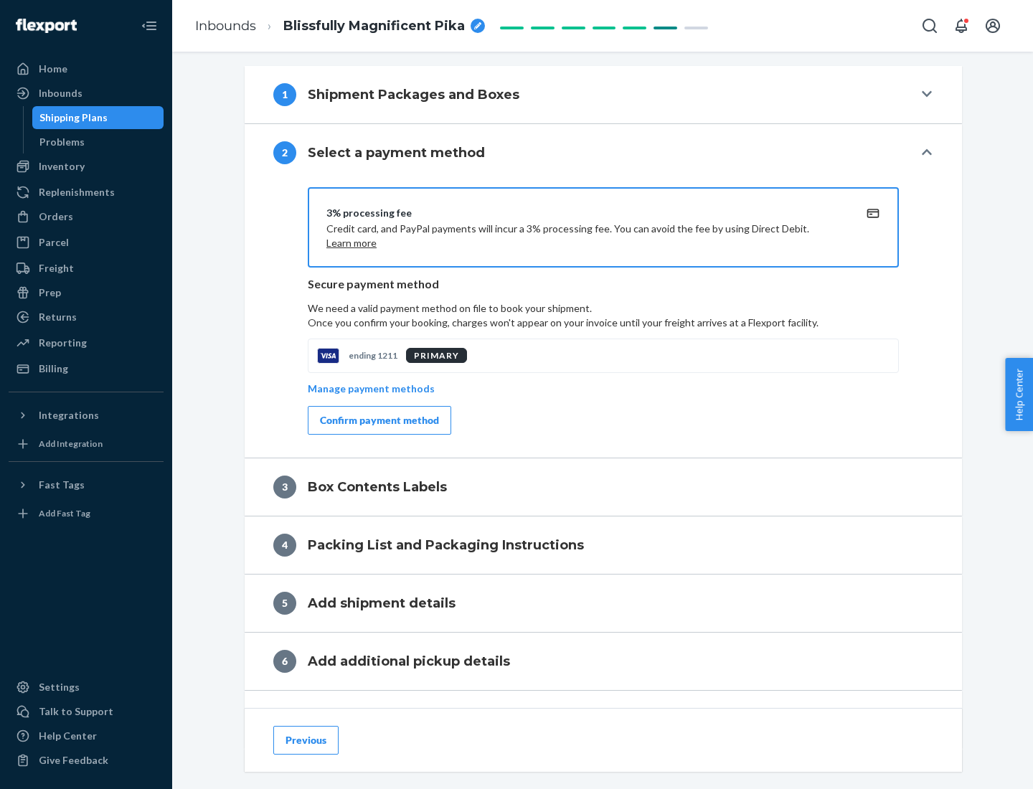
click at [378, 420] on div "Confirm payment method" at bounding box center [379, 420] width 119 height 14
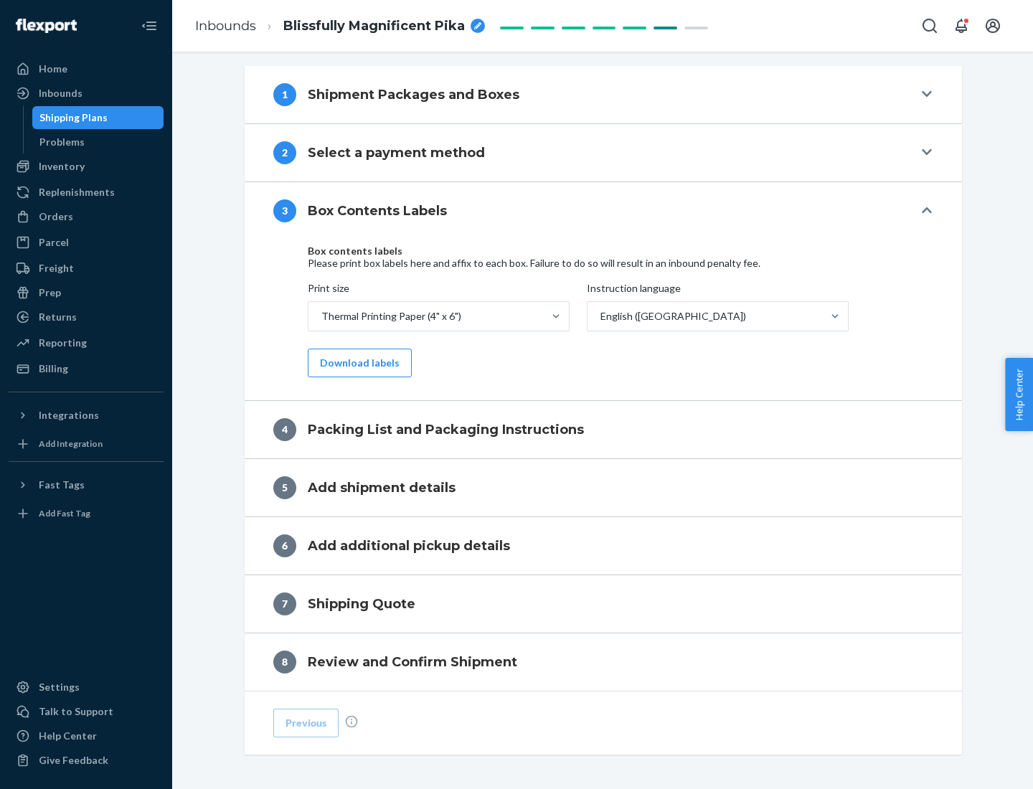
scroll to position [457, 0]
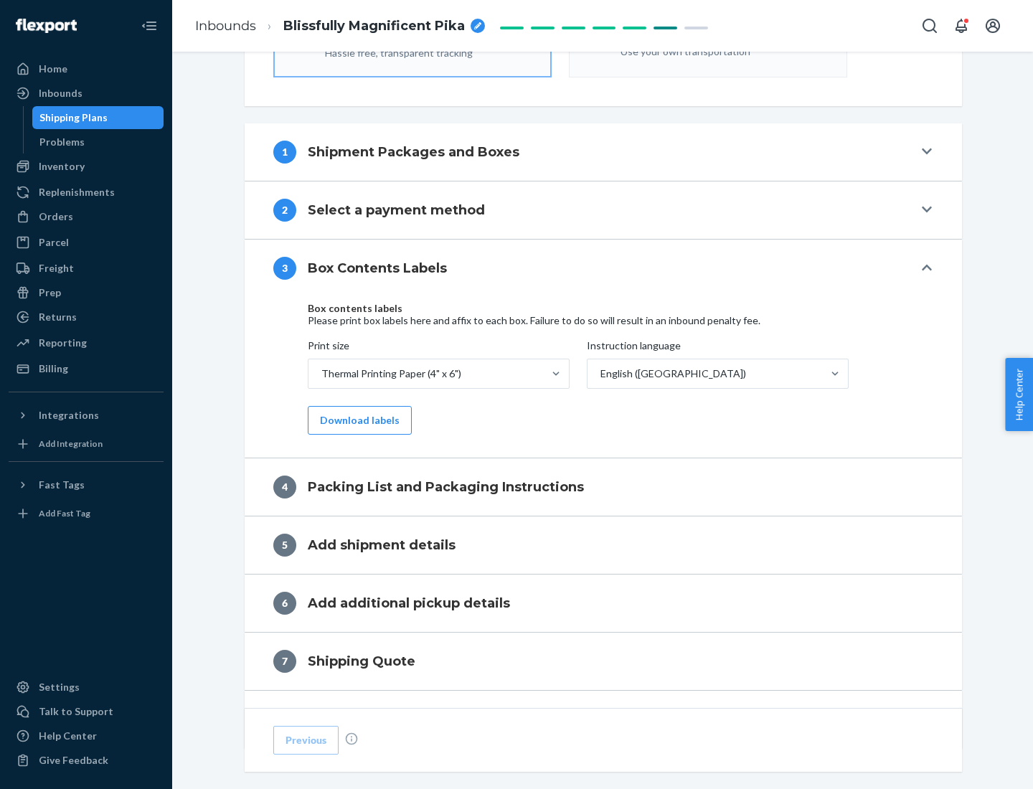
click at [356, 420] on button "Download labels" at bounding box center [360, 420] width 104 height 29
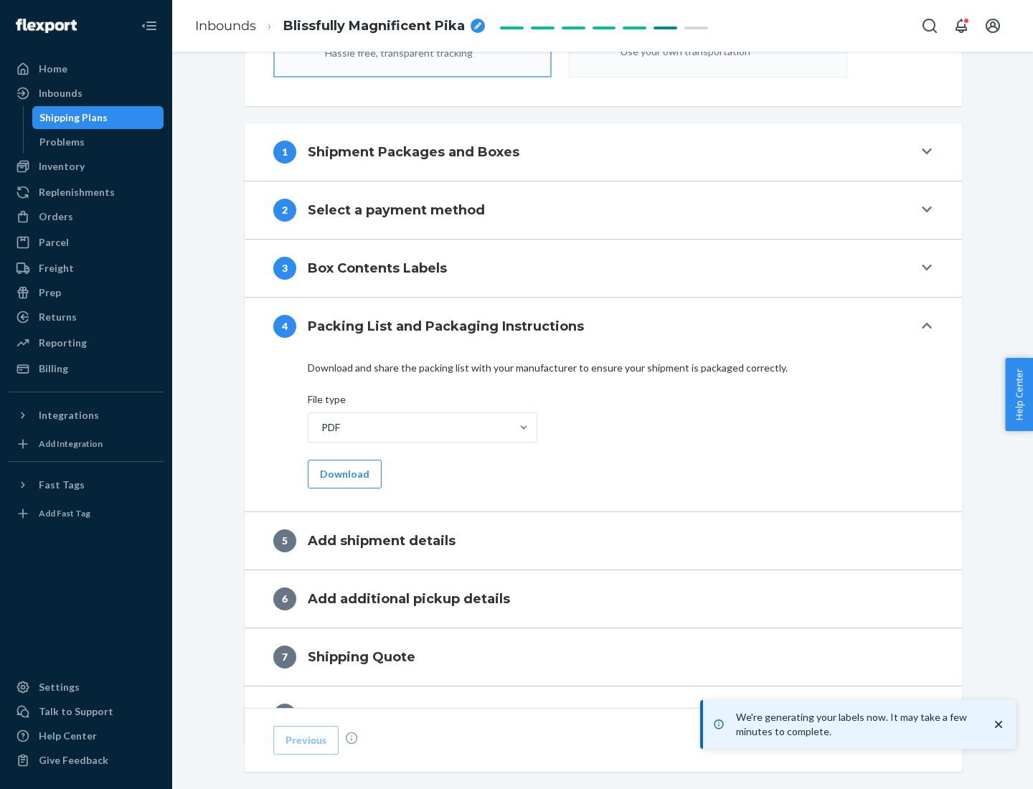
scroll to position [511, 0]
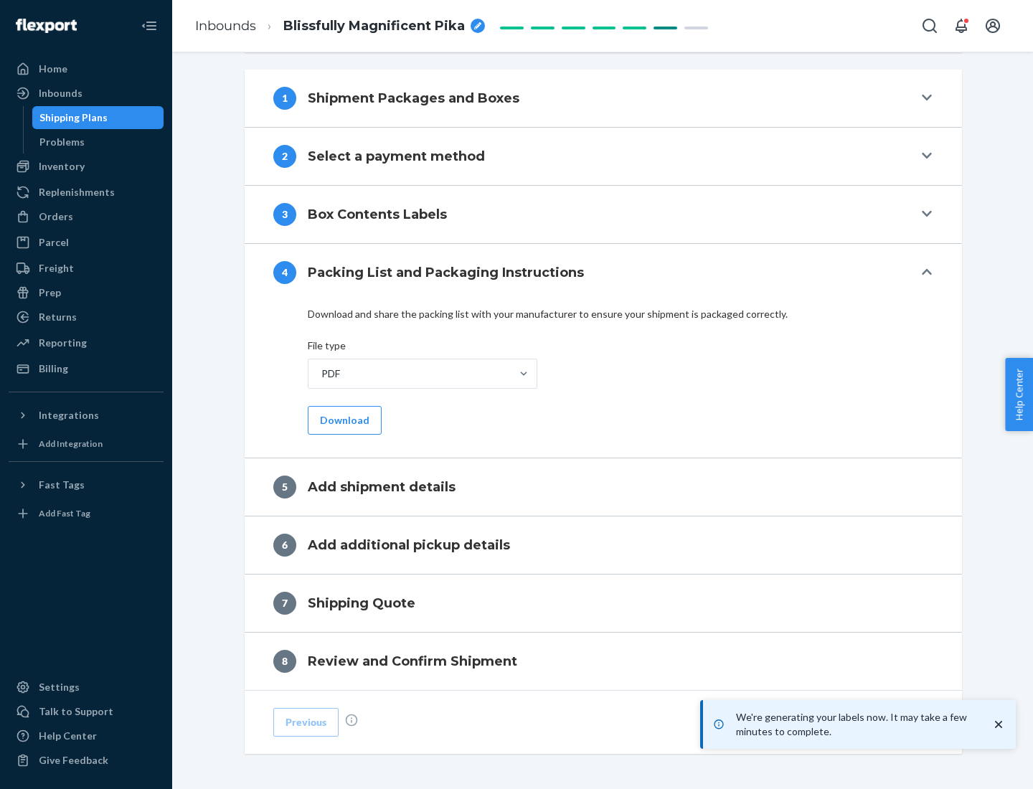
click at [343, 420] on button "Download" at bounding box center [345, 420] width 74 height 29
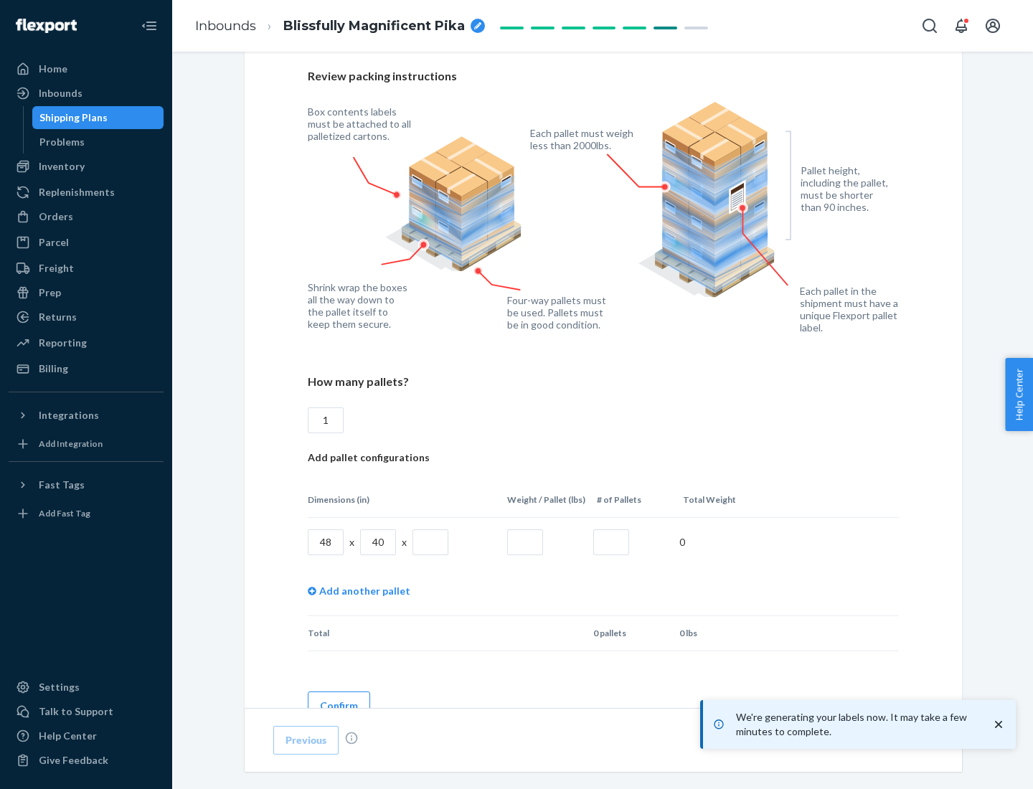
scroll to position [1042, 0]
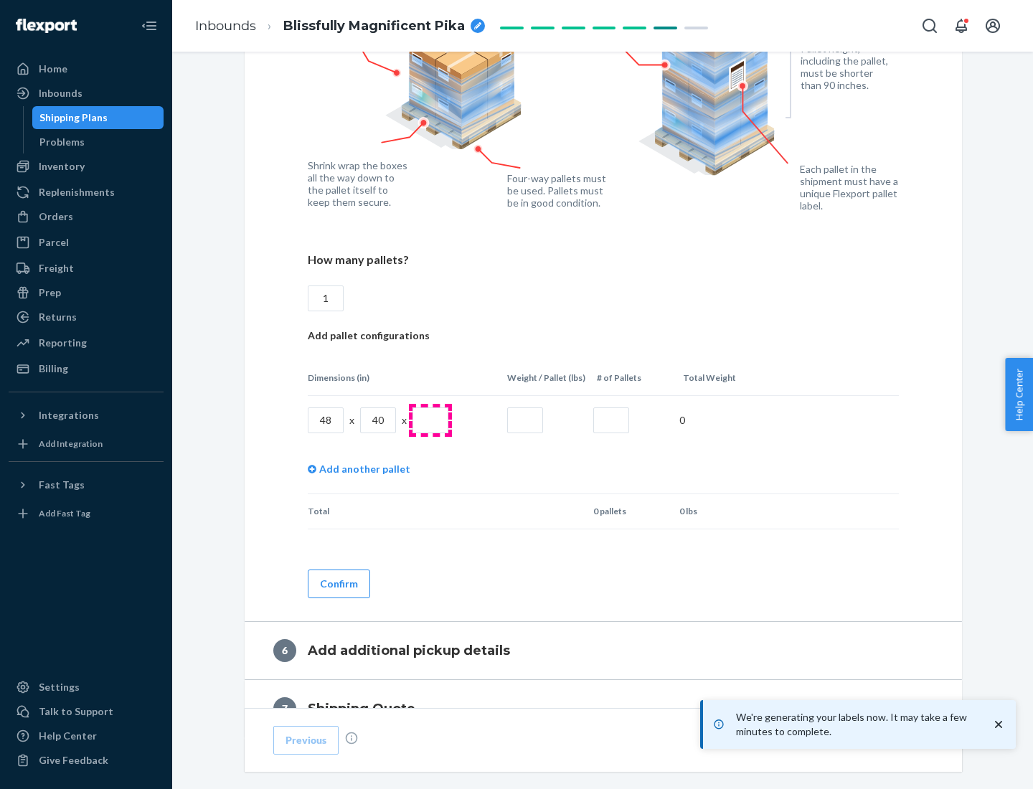
type input "1"
type input "40"
type input "200"
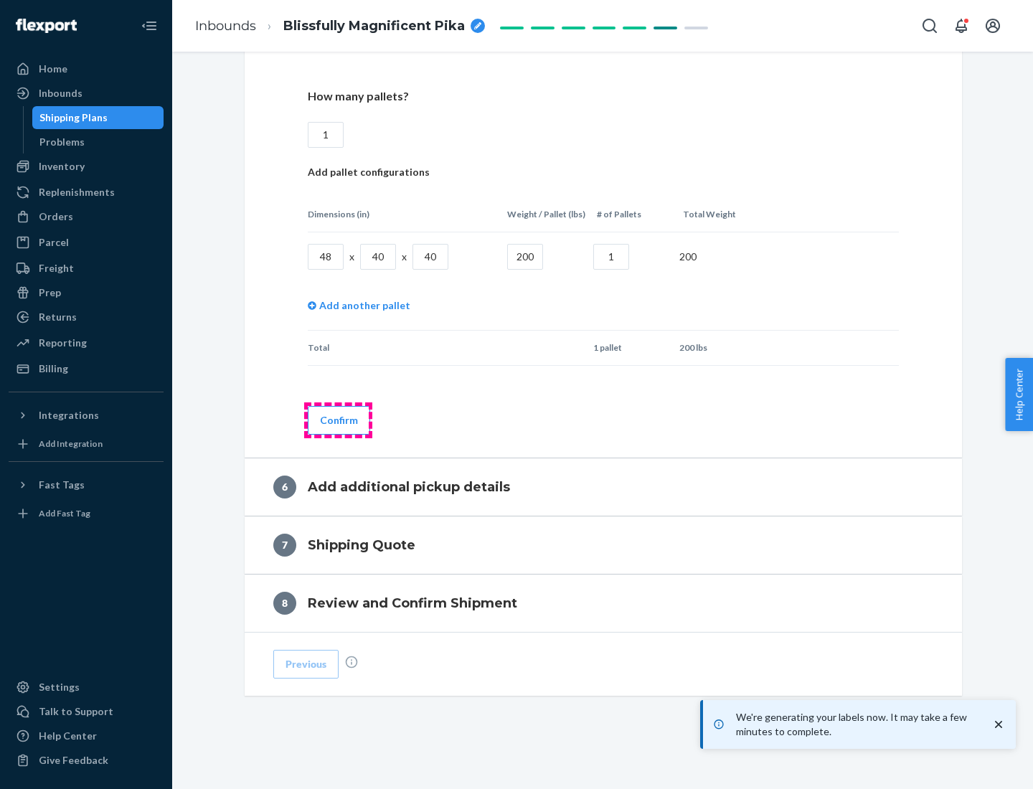
type input "1"
click at [338, 420] on button "Confirm" at bounding box center [339, 420] width 62 height 29
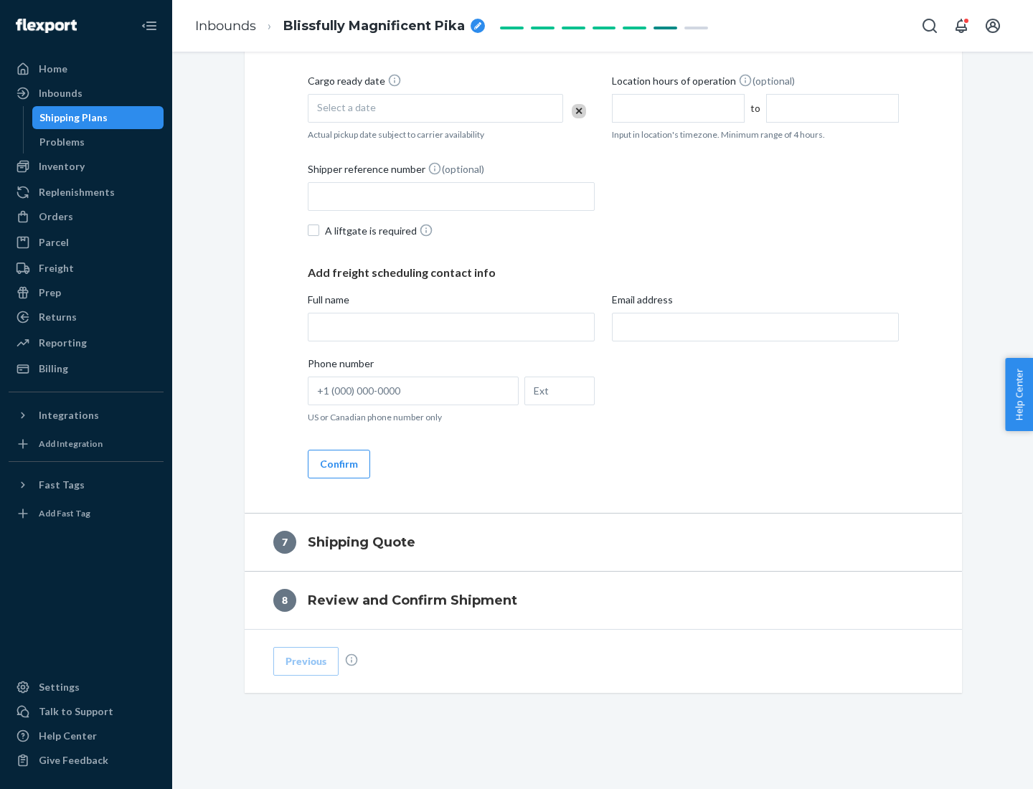
scroll to position [549, 0]
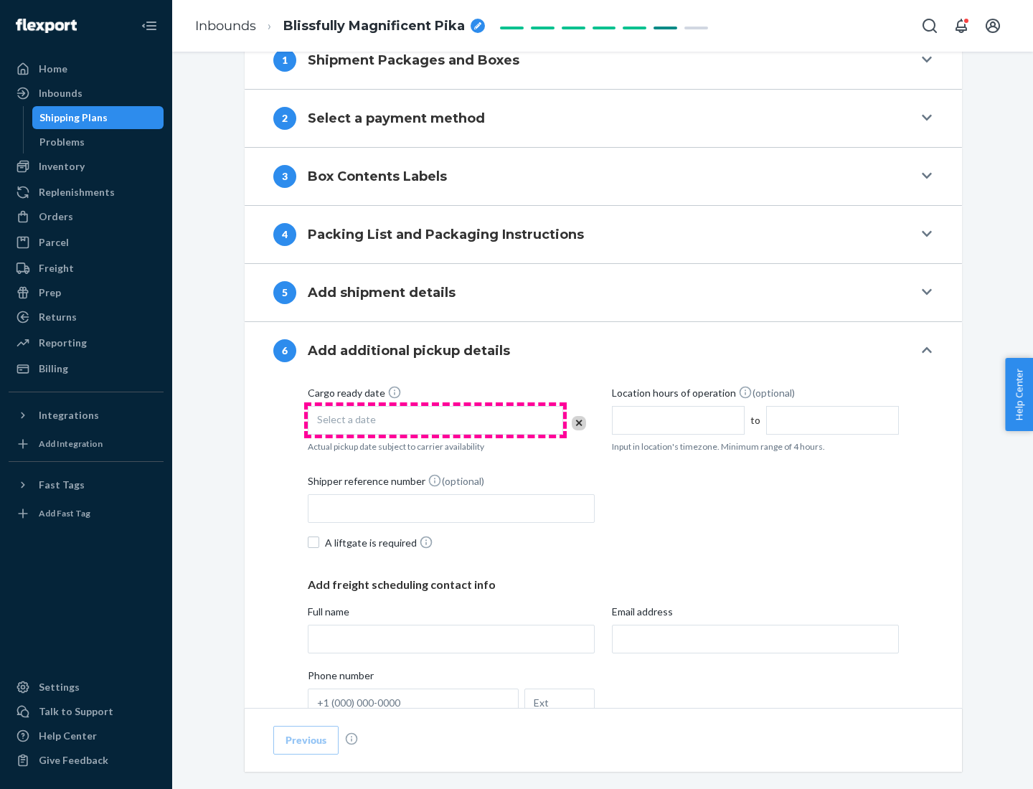
click at [435, 420] on div "Select a date" at bounding box center [435, 420] width 255 height 29
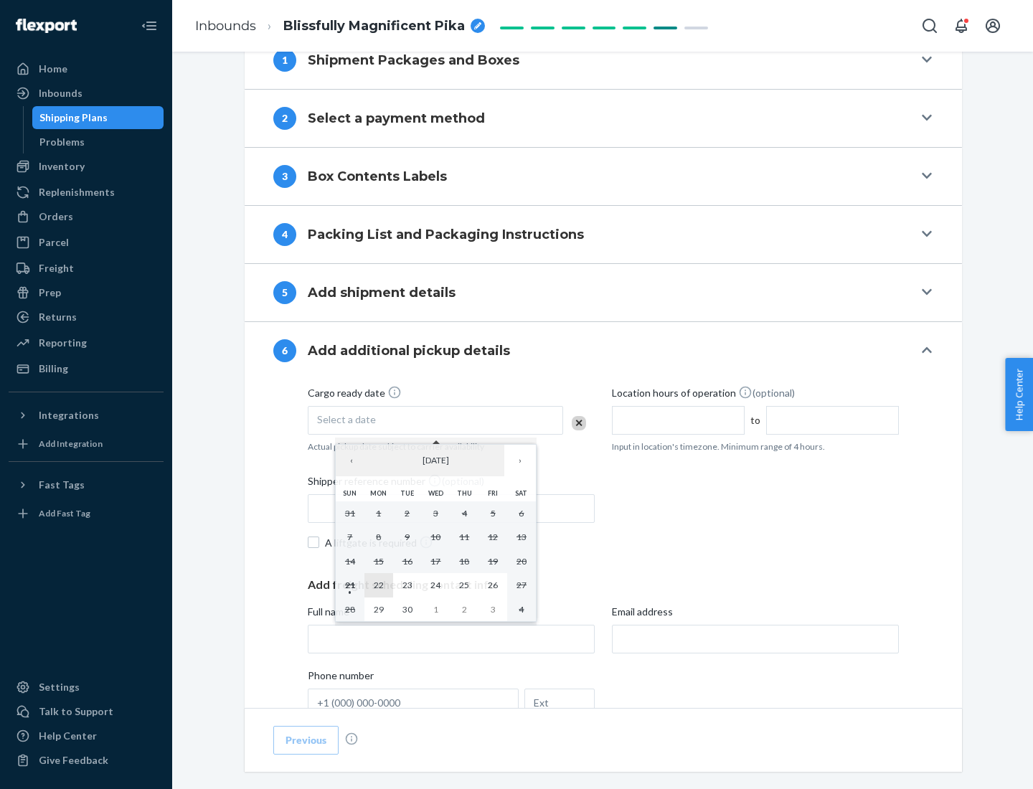
click at [378, 585] on abbr "22" at bounding box center [379, 584] width 10 height 11
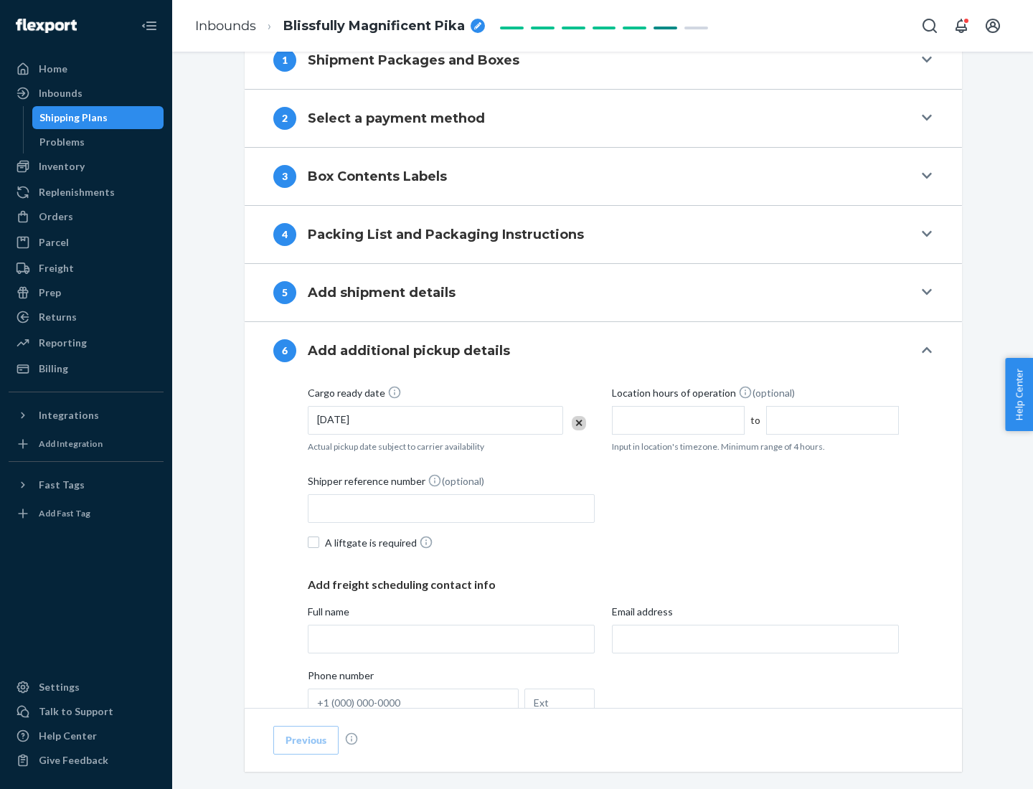
scroll to position [767, 0]
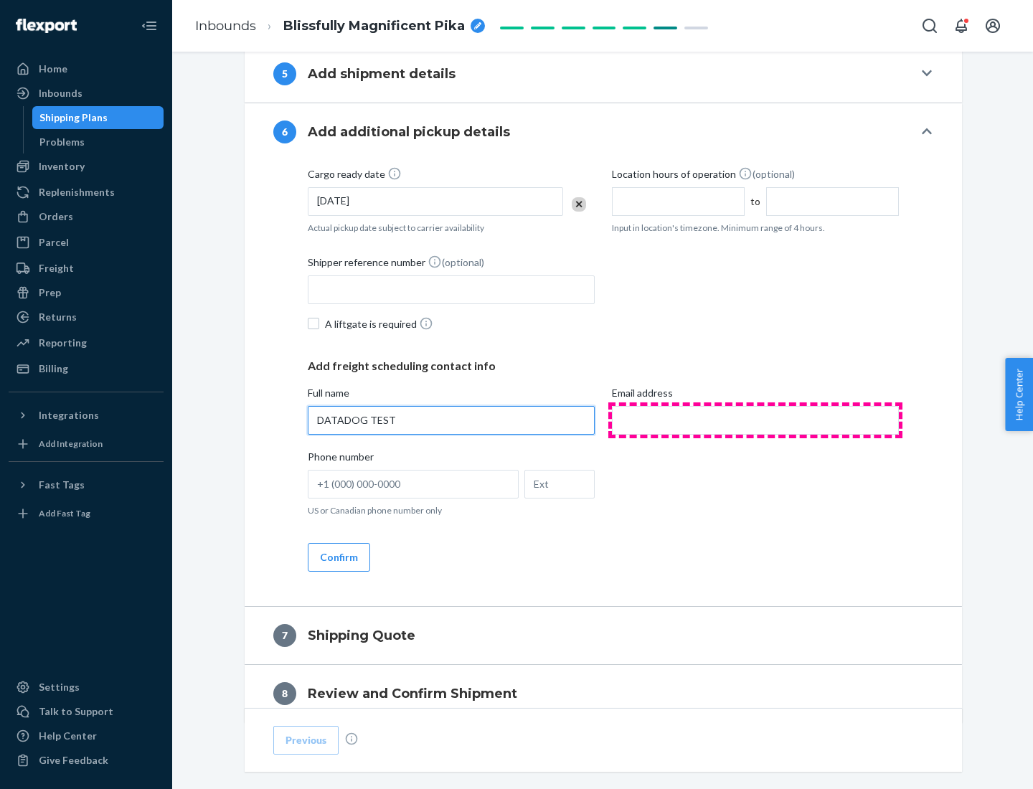
type input "DATADOG TEST"
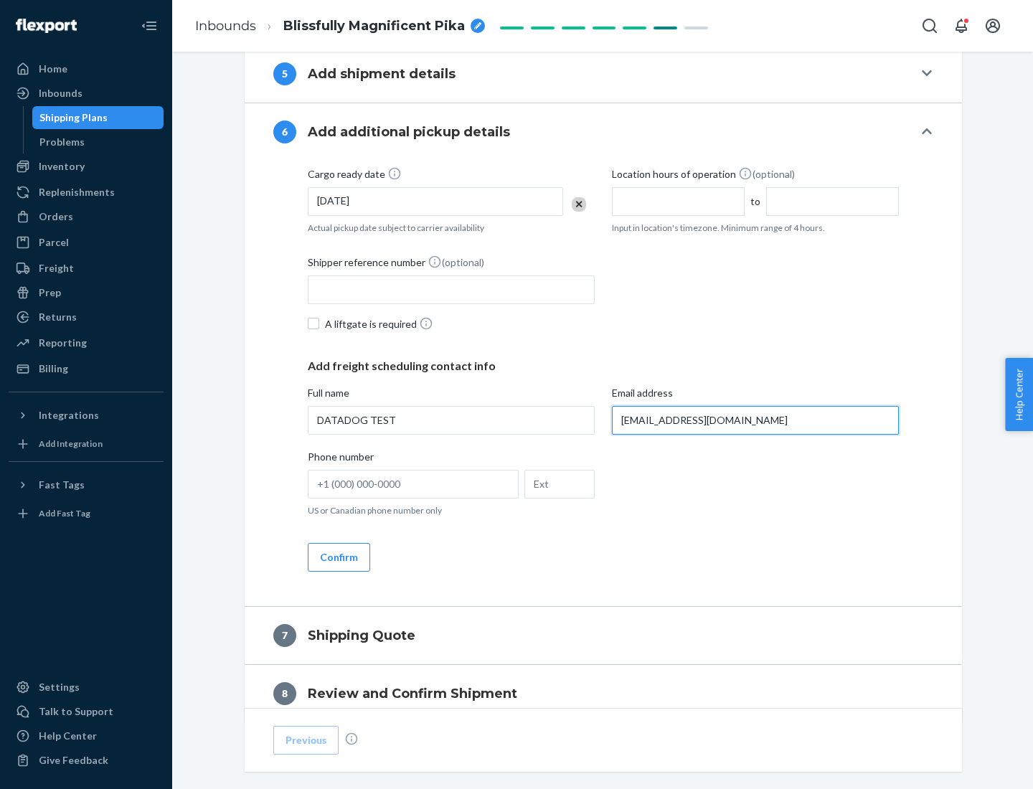
scroll to position [831, 0]
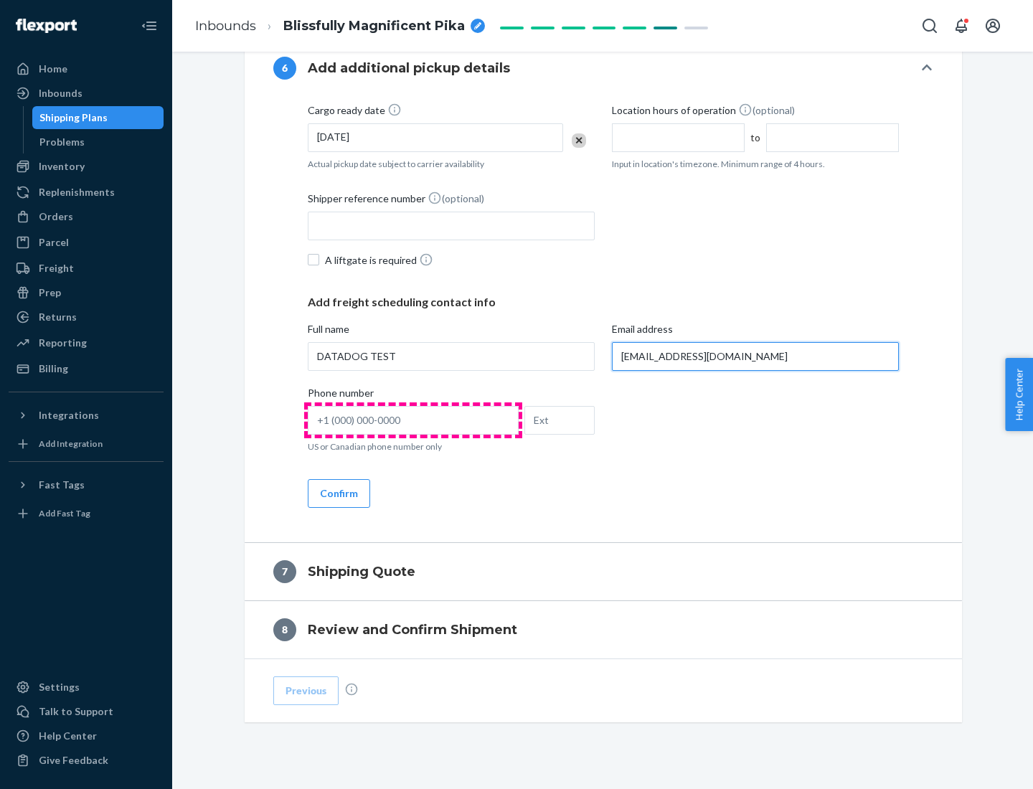
type input "[EMAIL_ADDRESS][DOMAIN_NAME]"
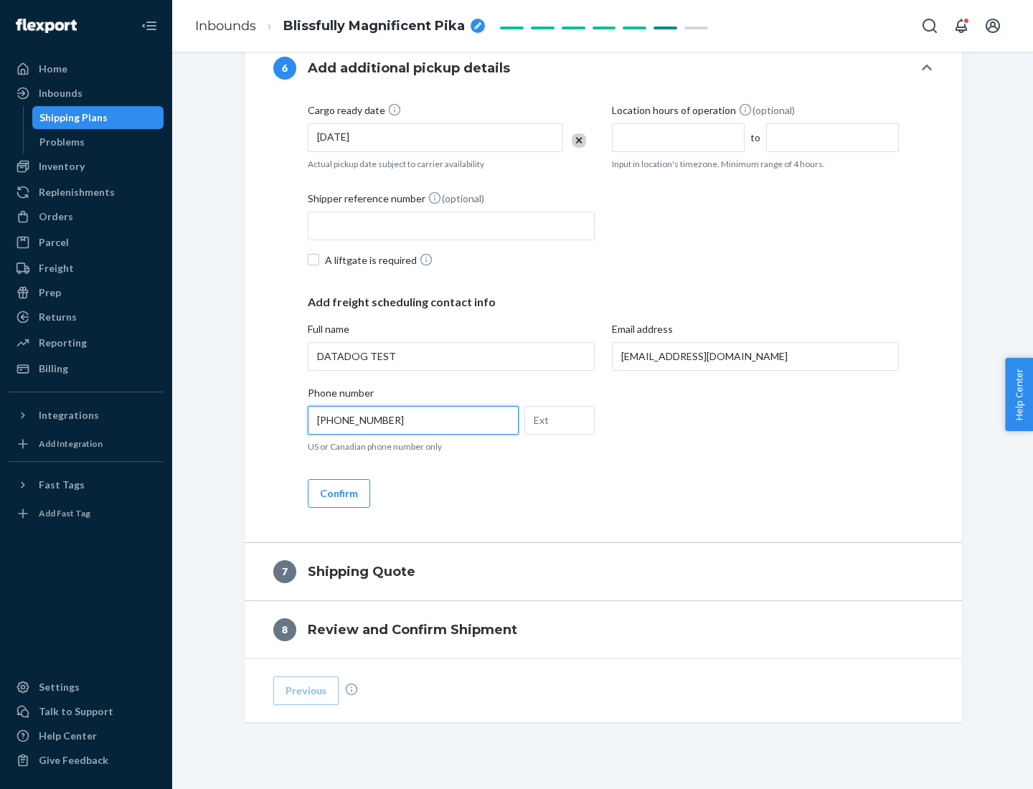
scroll to position [861, 0]
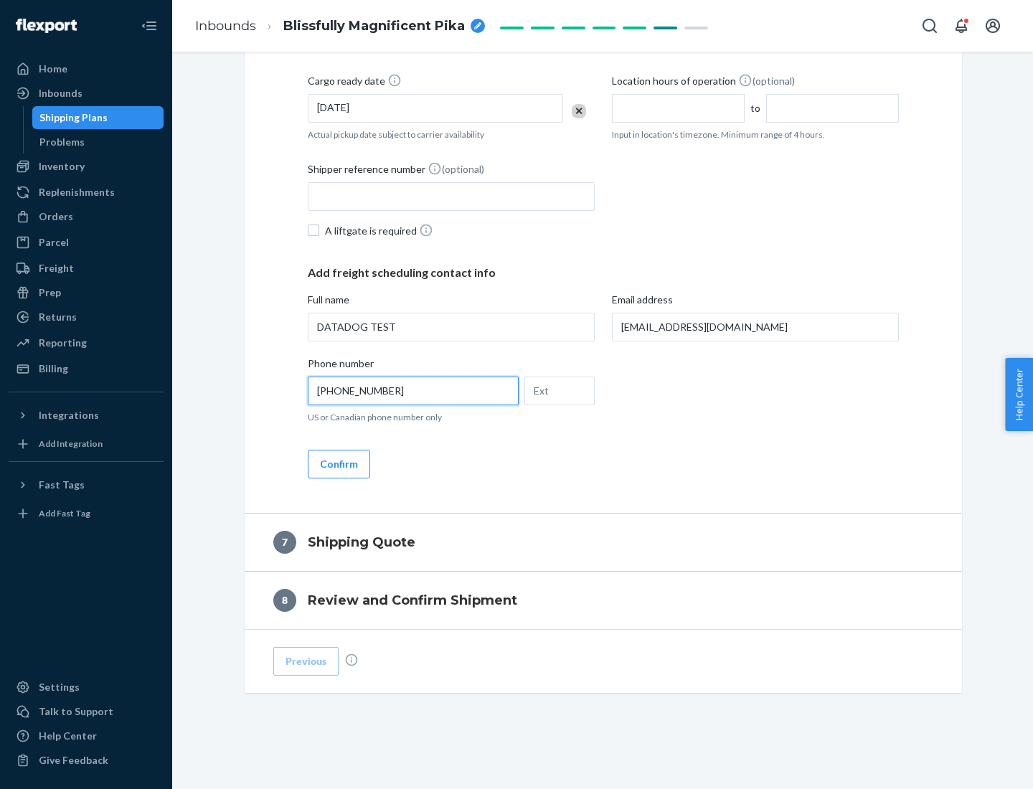
type input "[PHONE_NUMBER]"
click at [338, 463] on button "Confirm" at bounding box center [339, 464] width 62 height 29
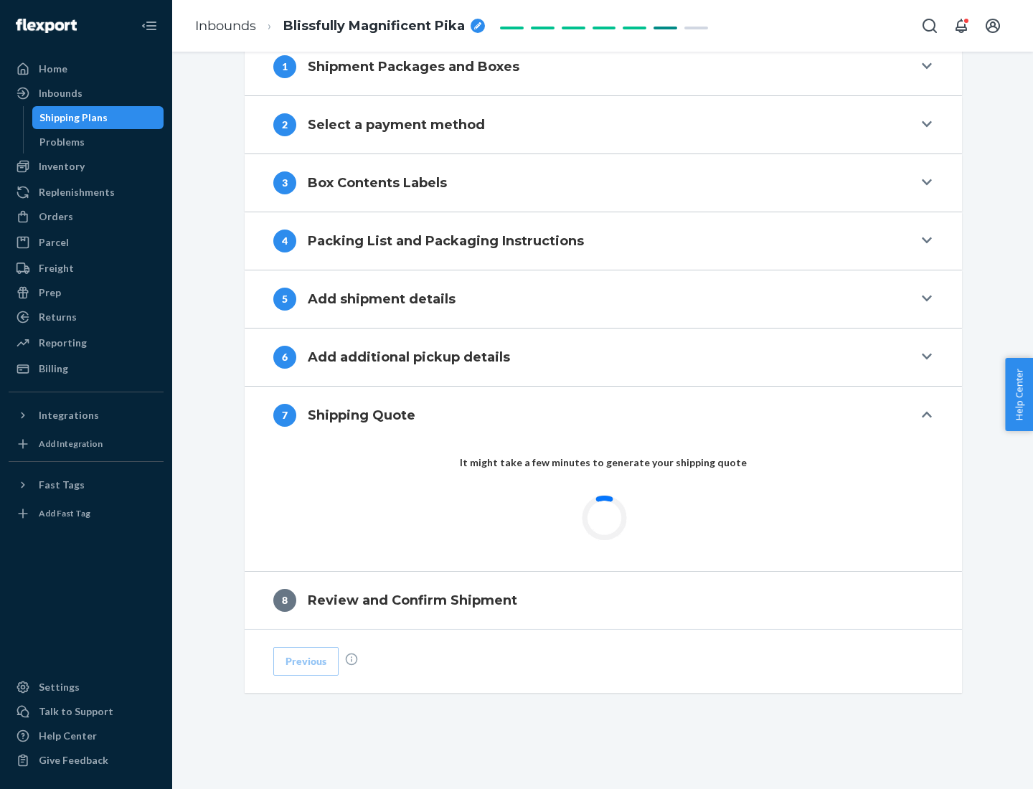
scroll to position [594, 0]
